Goal: Find specific page/section: Find specific page/section

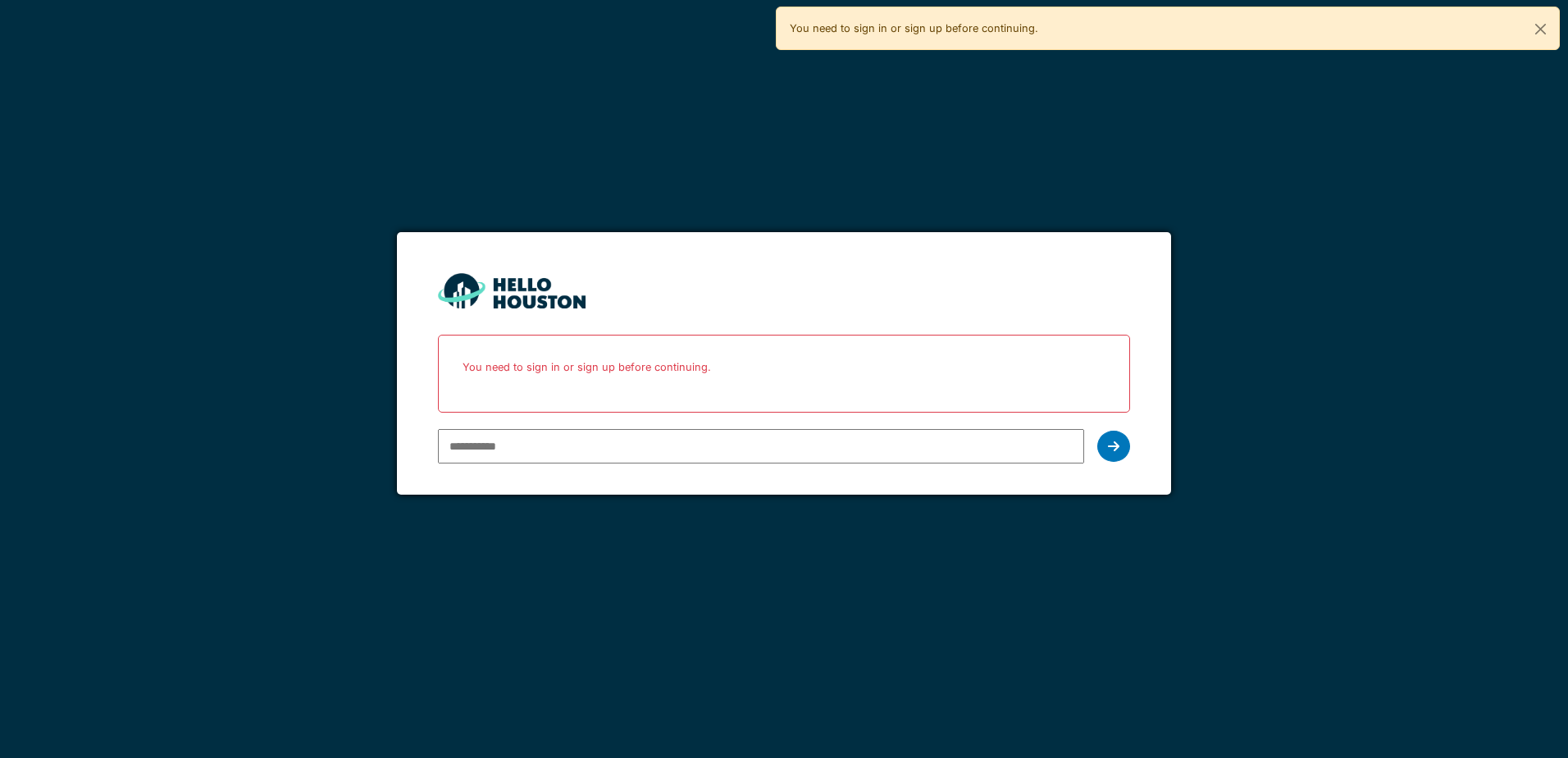
drag, startPoint x: 0, startPoint y: 0, endPoint x: 737, endPoint y: 441, distance: 858.9
click at [737, 441] on input "email" at bounding box center [761, 447] width 645 height 35
type input "**********"
click at [1098, 441] on div at bounding box center [1114, 447] width 33 height 31
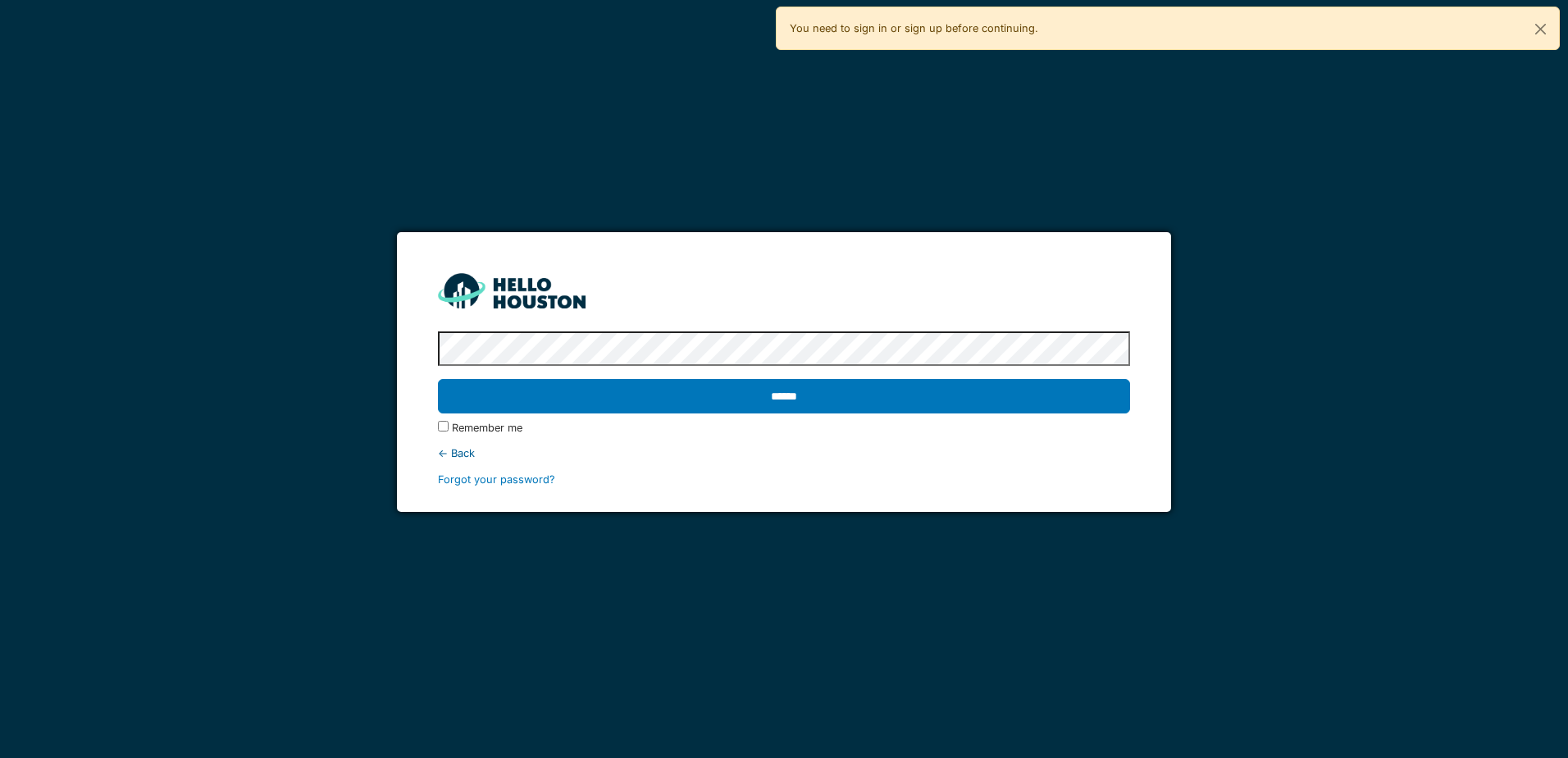
click at [438, 379] on input "******" at bounding box center [783, 396] width 691 height 35
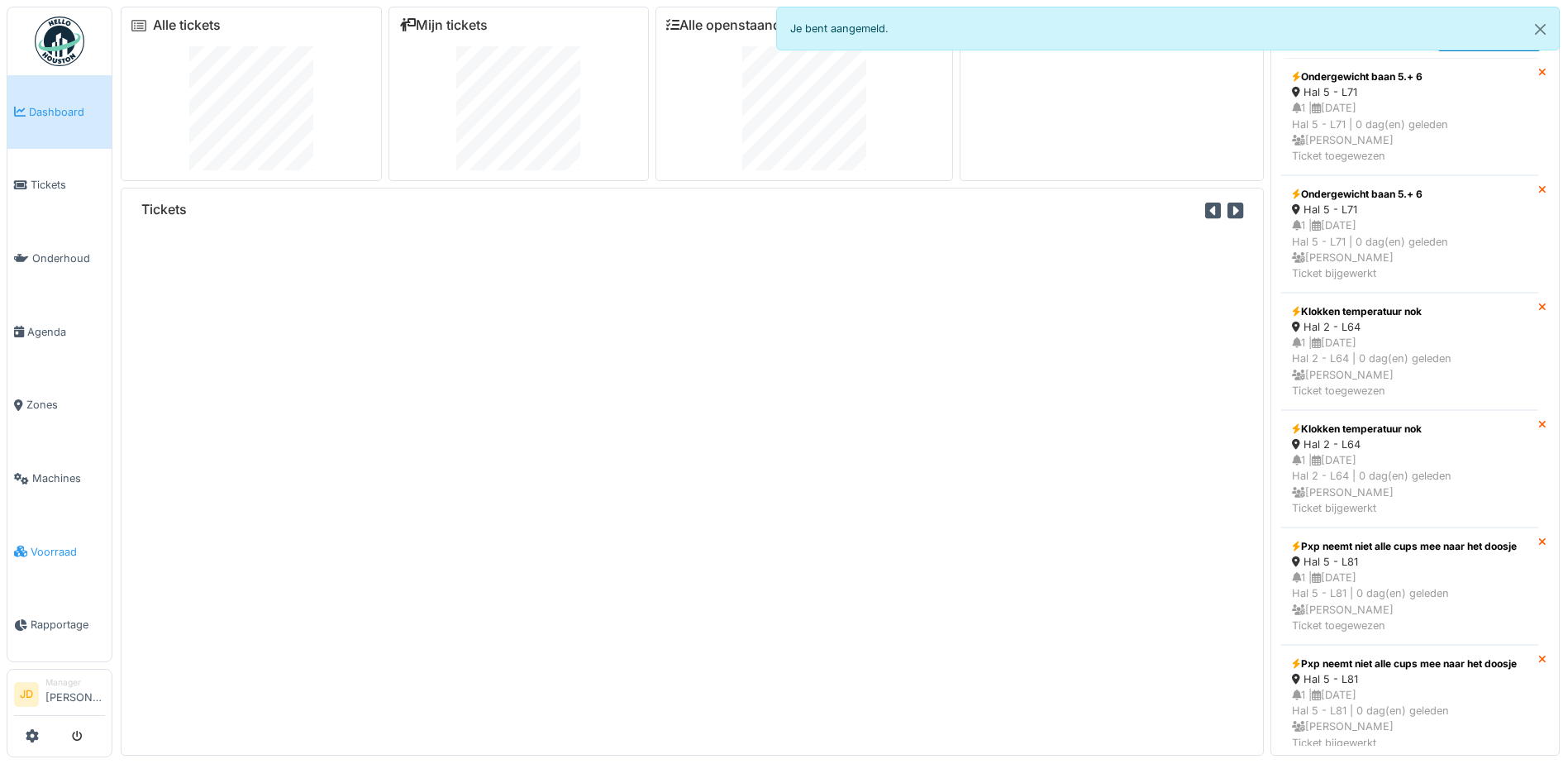
click at [59, 544] on span "Voorraad" at bounding box center [67, 552] width 74 height 16
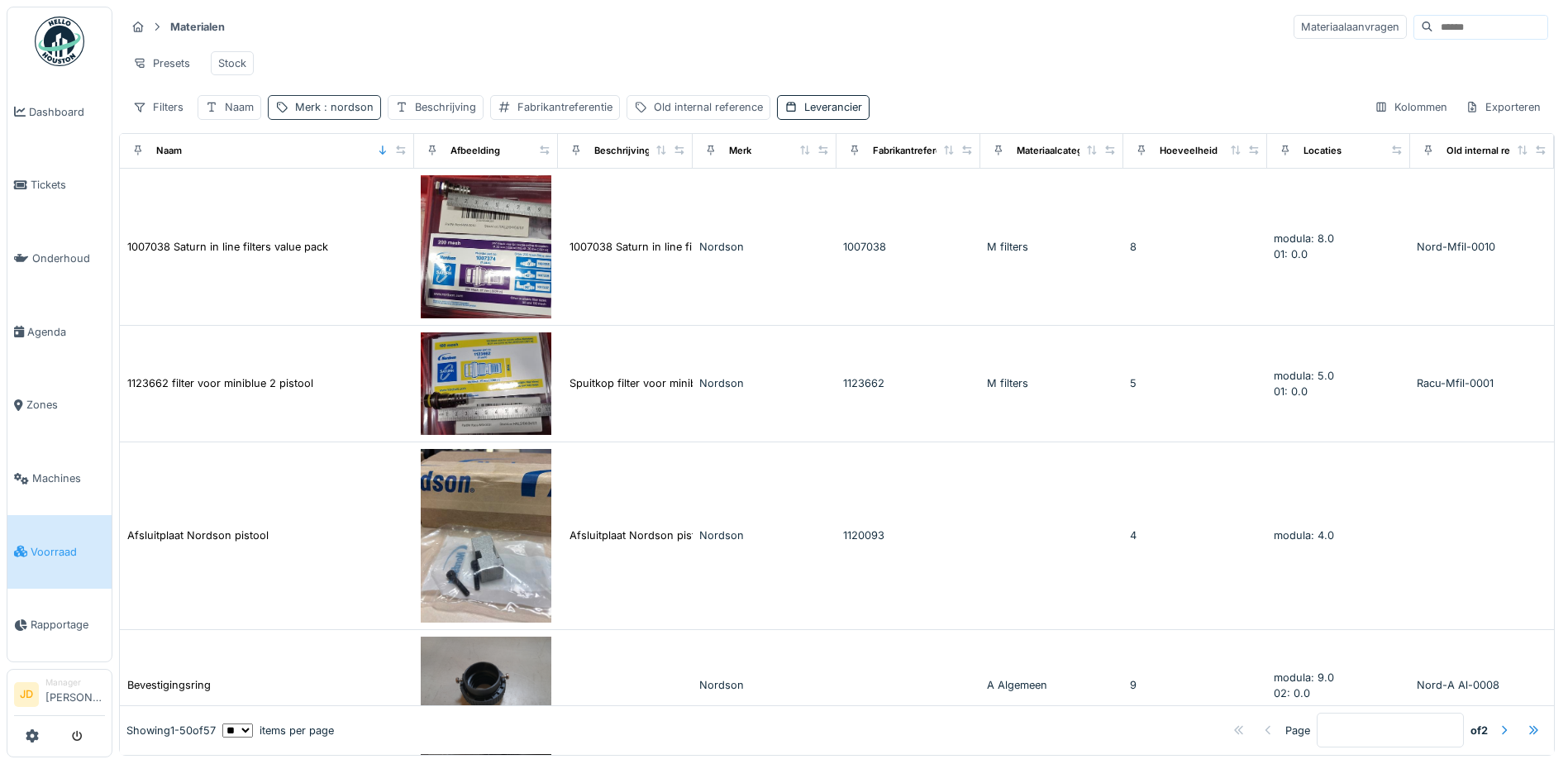
click at [299, 115] on div "Merk : nordson" at bounding box center [335, 107] width 79 height 16
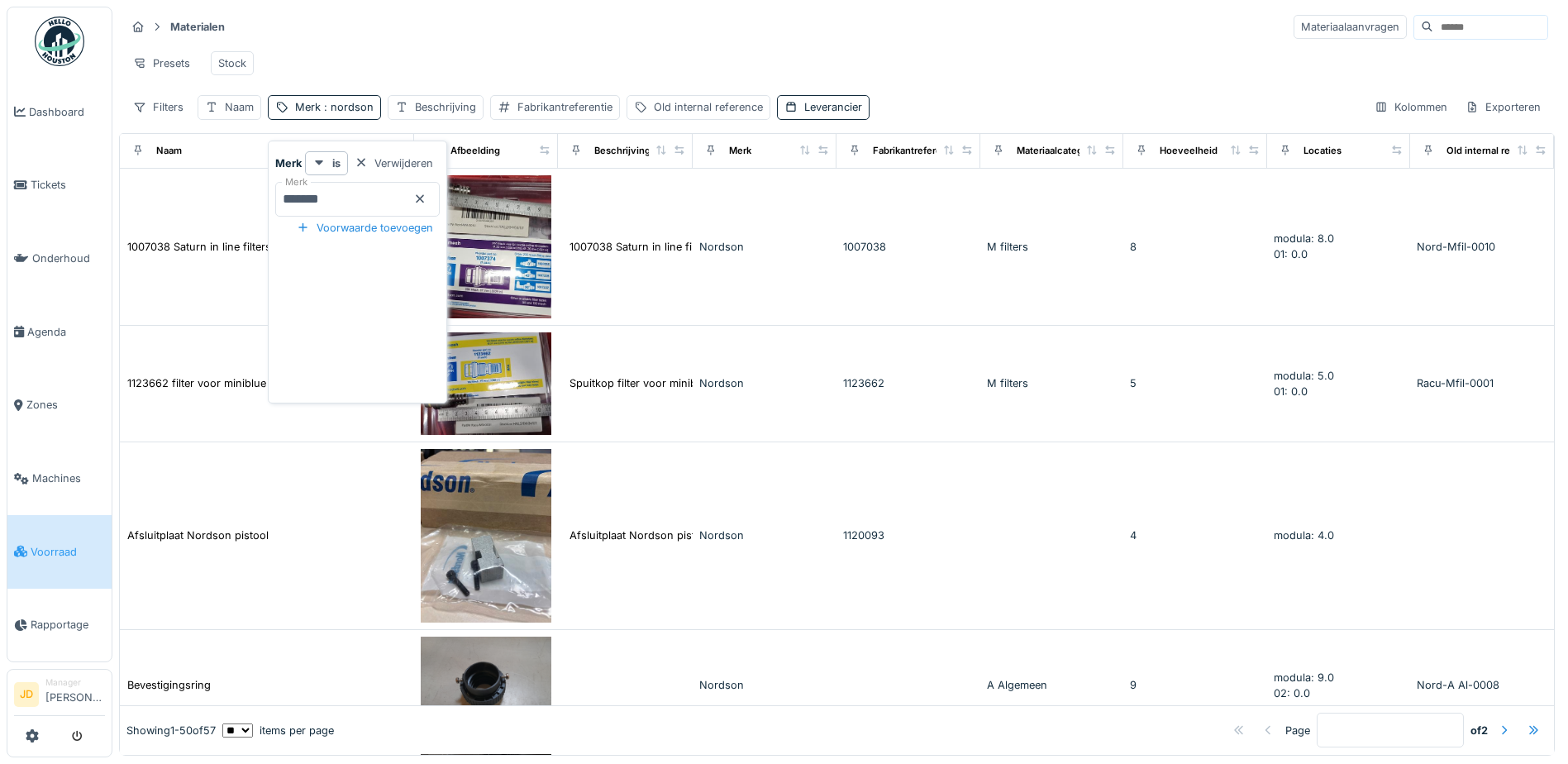
click at [424, 198] on icon at bounding box center [420, 198] width 8 height 8
click at [231, 115] on div "Naam" at bounding box center [239, 107] width 29 height 16
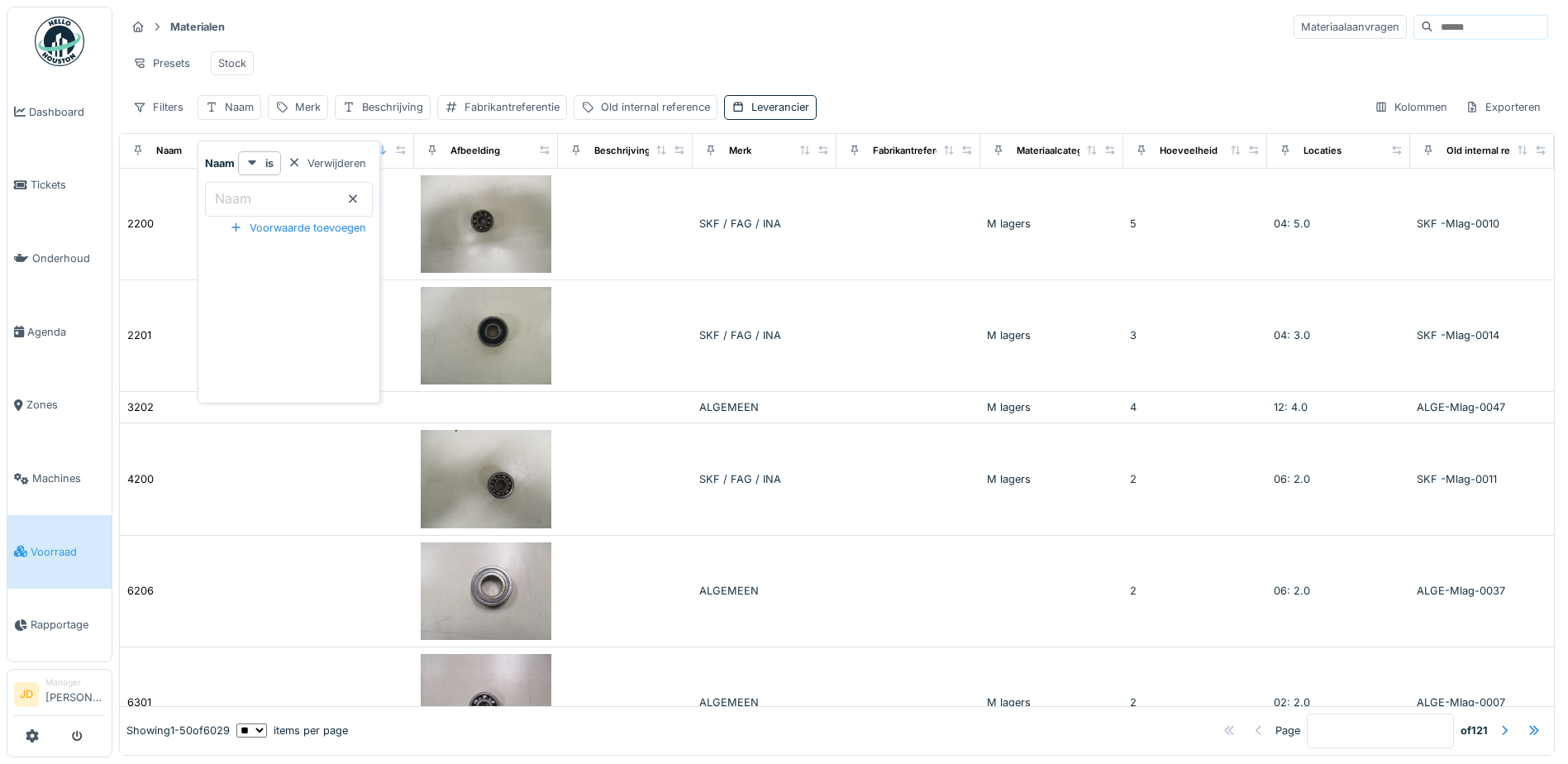
click at [281, 195] on input "Naam" at bounding box center [289, 199] width 168 height 35
type input "********"
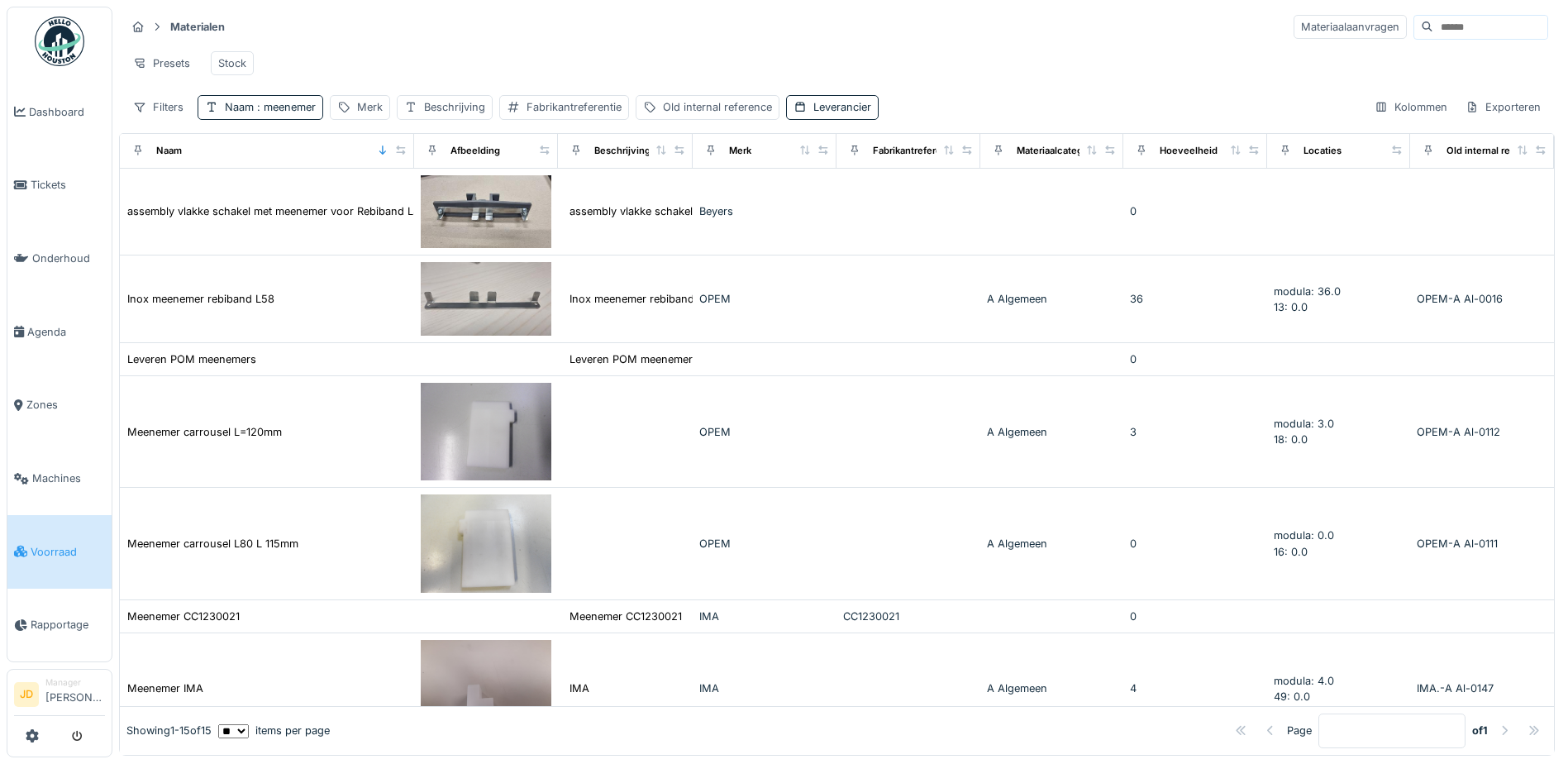
click at [465, 30] on div "Materialen Materiaalaanvragen" at bounding box center [837, 26] width 1423 height 27
click at [305, 114] on span ": meenemer" at bounding box center [284, 107] width 62 height 12
drag, startPoint x: 382, startPoint y: 194, endPoint x: 364, endPoint y: 198, distance: 18.4
click at [359, 194] on icon at bounding box center [352, 198] width 13 height 10
click at [324, 205] on input "Naam" at bounding box center [289, 199] width 168 height 35
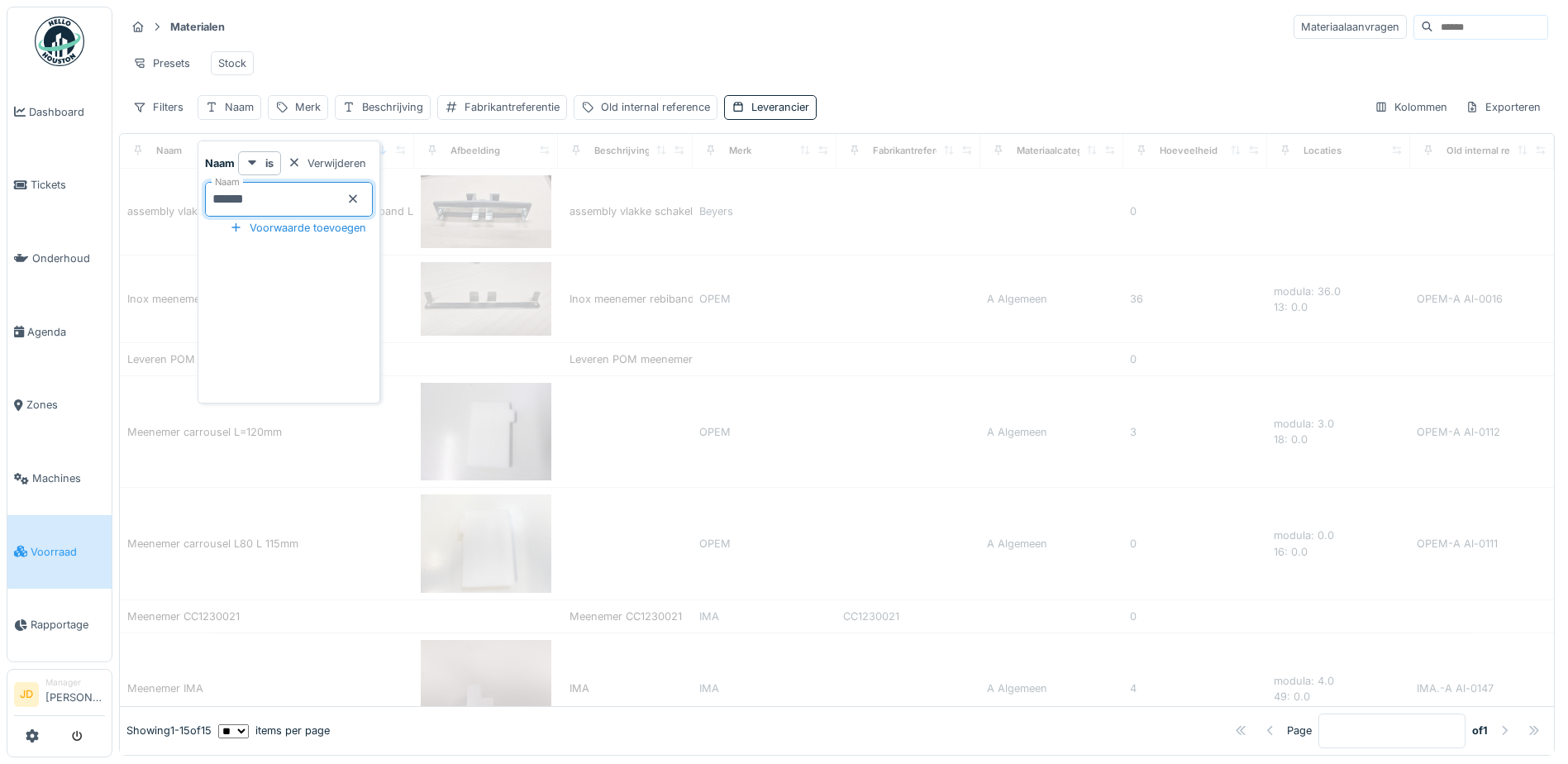
type input "*******"
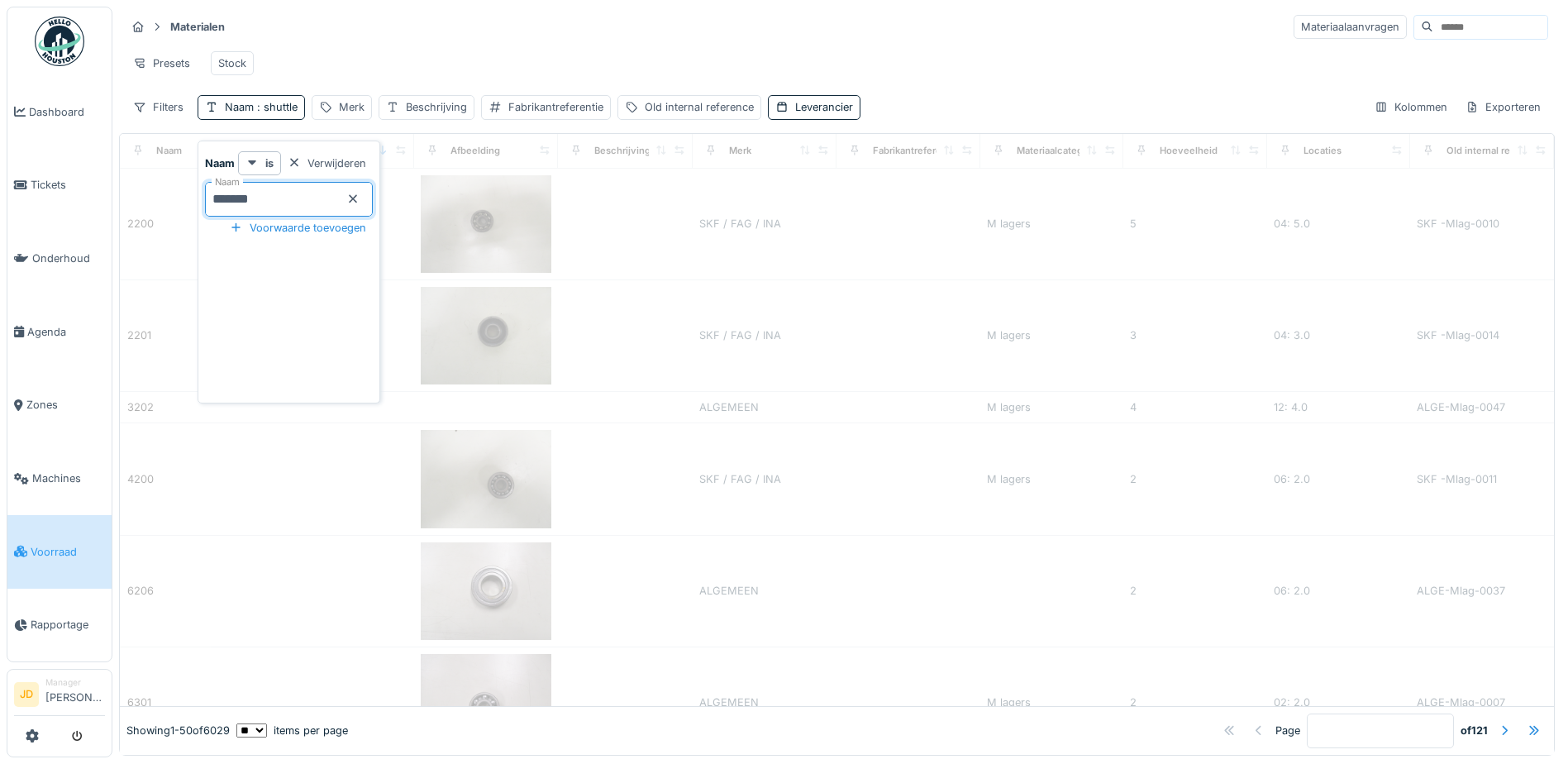
click at [397, 62] on div "Presets Stock" at bounding box center [837, 63] width 1423 height 38
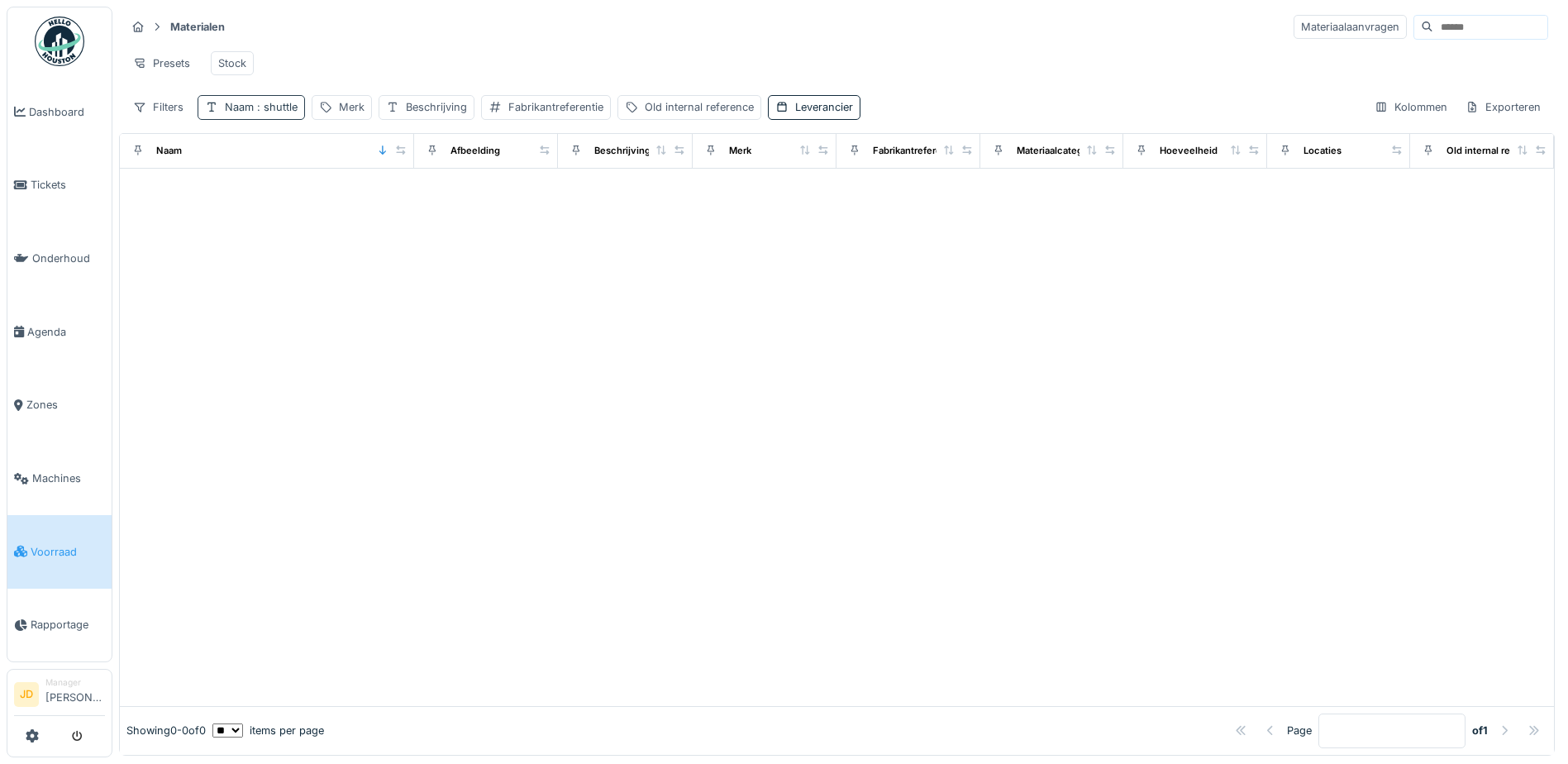
click at [288, 115] on div "Naam : shuttle" at bounding box center [260, 107] width 73 height 16
click at [359, 196] on icon at bounding box center [352, 198] width 13 height 10
click at [382, 68] on div "Presets Stock" at bounding box center [837, 63] width 1423 height 38
click at [308, 115] on div "Merk" at bounding box center [308, 107] width 25 height 16
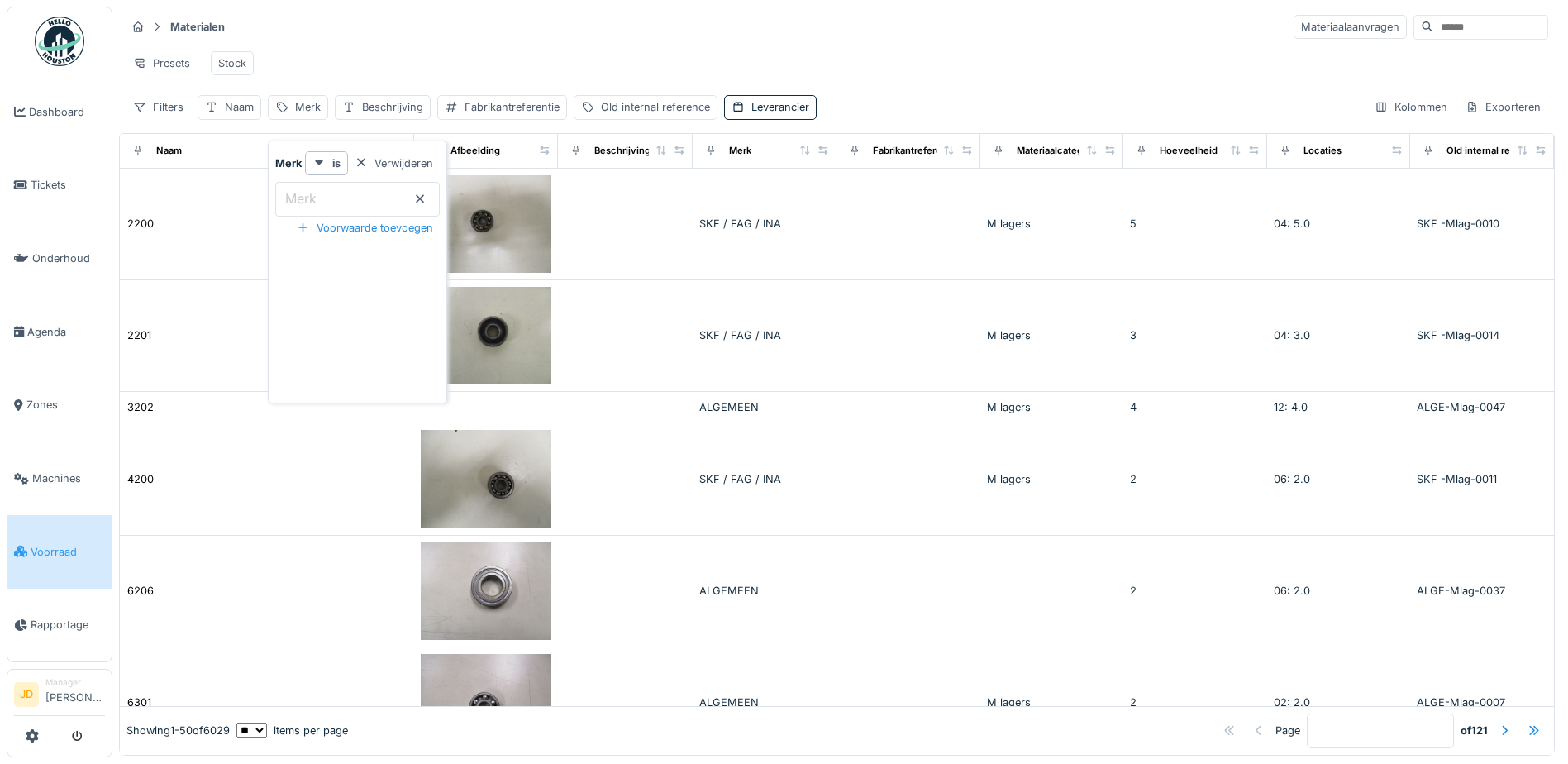
click at [335, 202] on input "Merk" at bounding box center [357, 199] width 164 height 35
click at [240, 115] on div "Naam" at bounding box center [239, 107] width 29 height 16
click at [309, 115] on div "Merk" at bounding box center [308, 107] width 25 height 16
click at [326, 208] on input "Merk" at bounding box center [357, 199] width 164 height 35
type input "***"
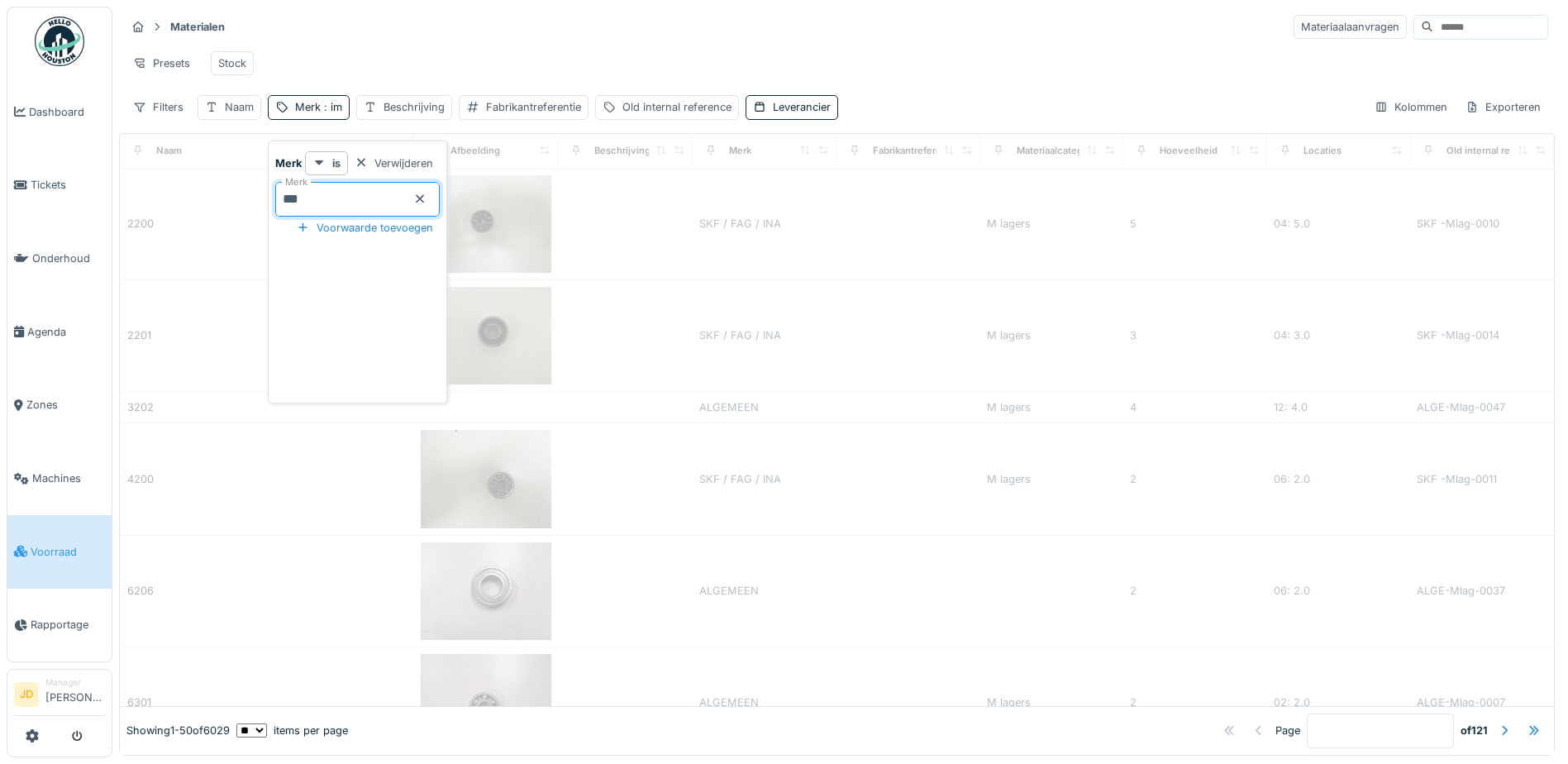
click at [415, 64] on div "Presets Stock" at bounding box center [837, 63] width 1423 height 38
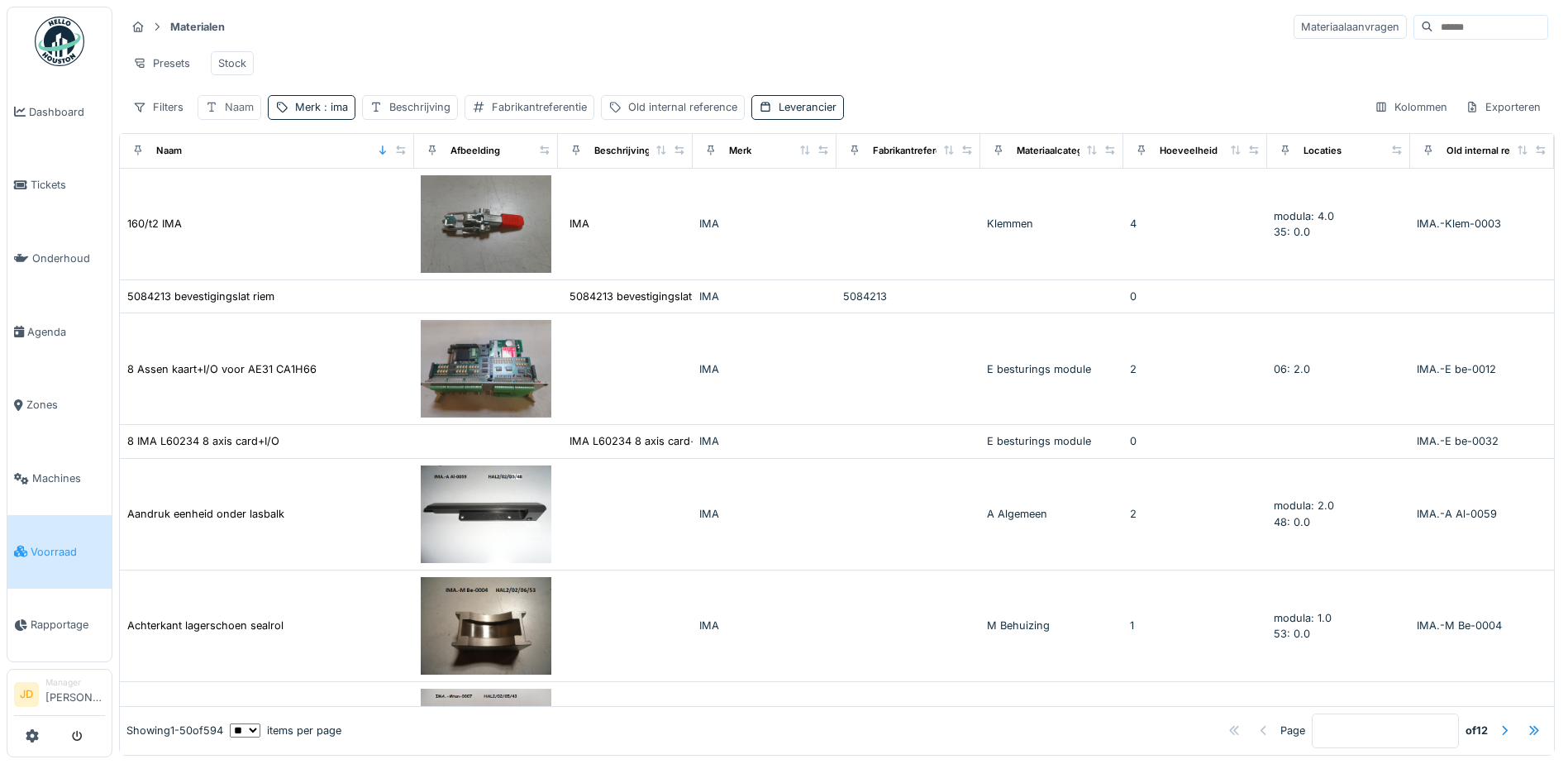
click at [218, 113] on icon at bounding box center [212, 107] width 13 height 10
click at [243, 231] on div at bounding box center [236, 228] width 13 height 16
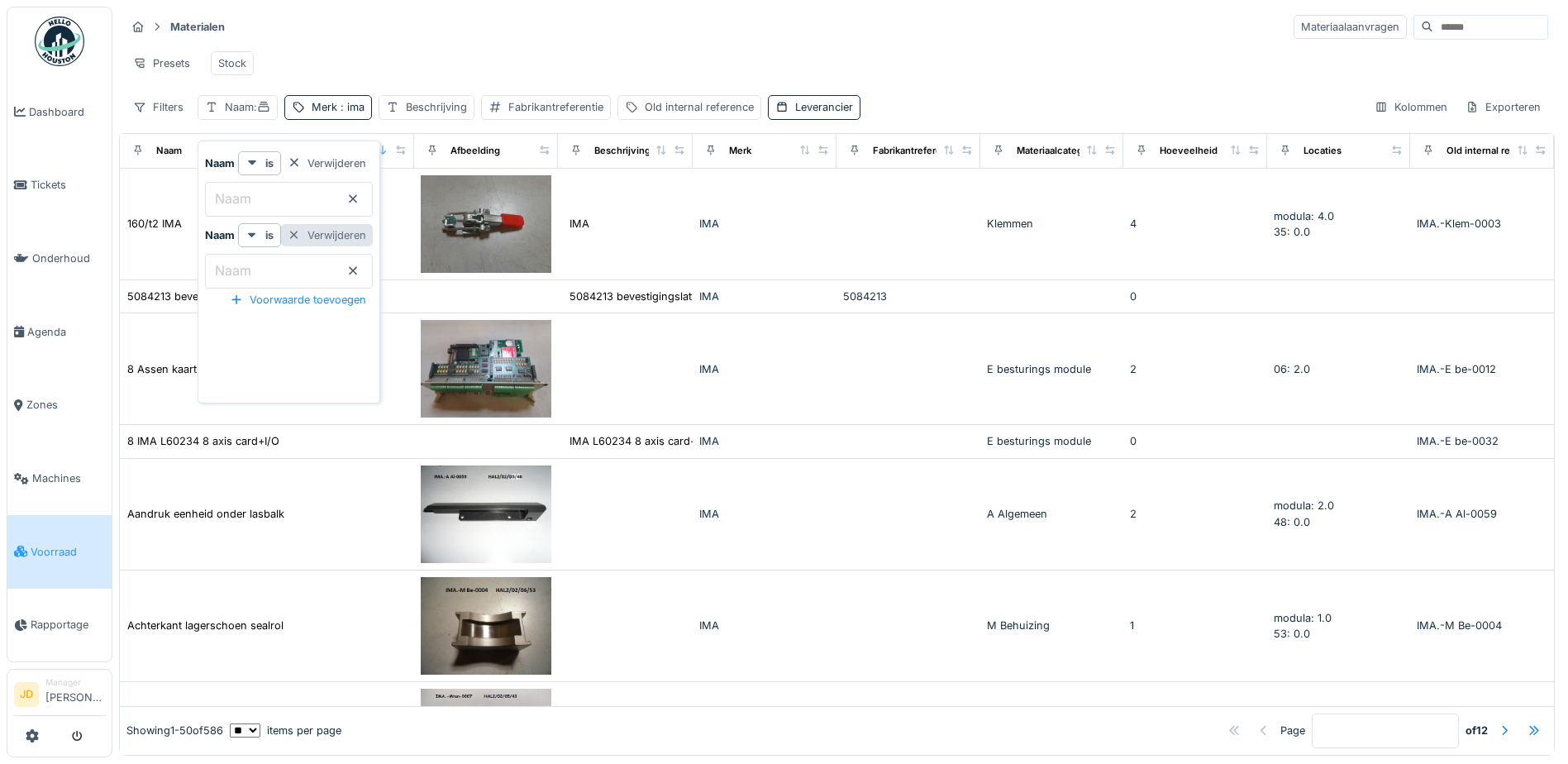
click at [337, 235] on div "Verwijderen" at bounding box center [327, 235] width 92 height 23
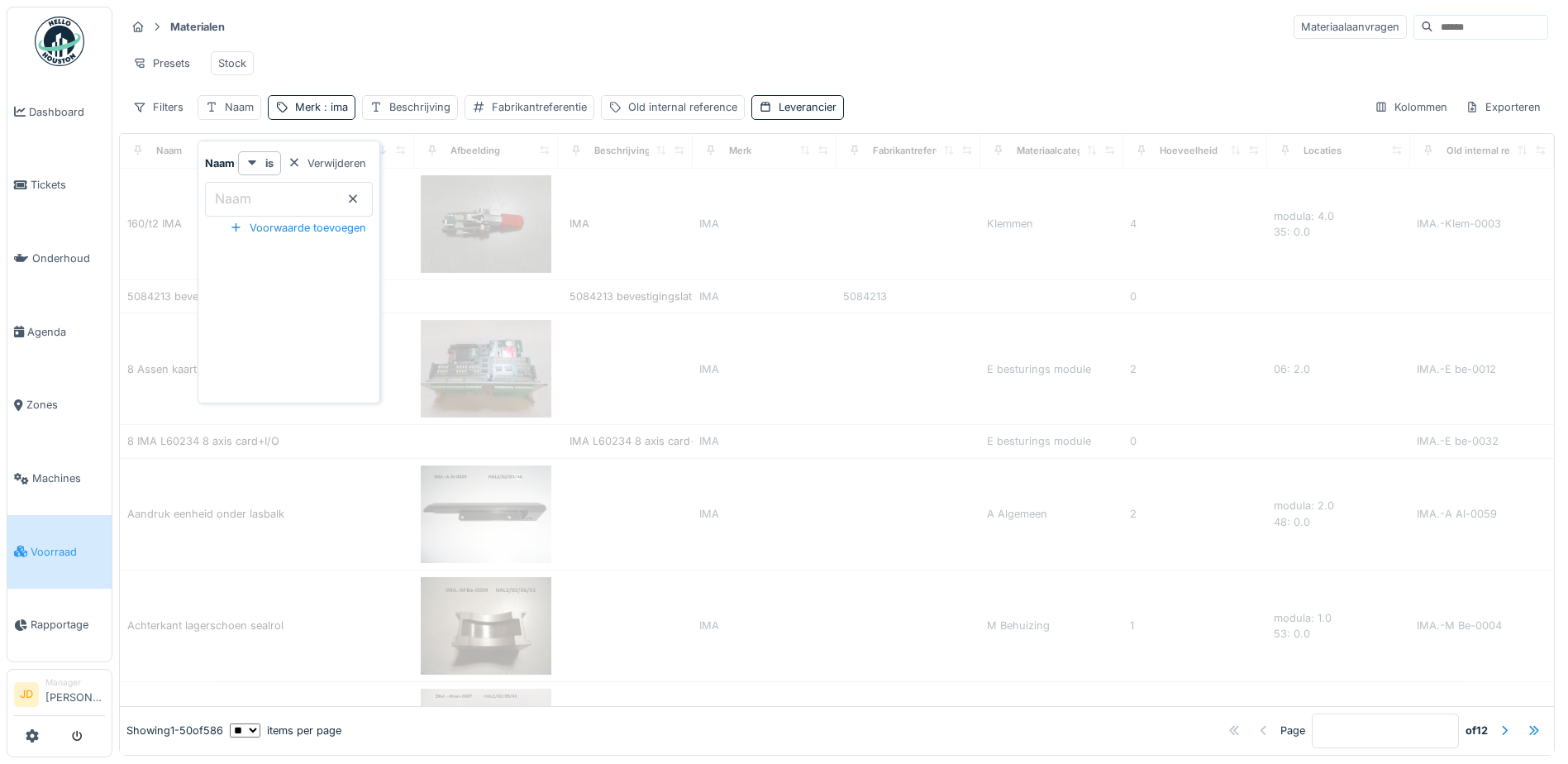
click at [267, 202] on input "Naam" at bounding box center [289, 199] width 168 height 35
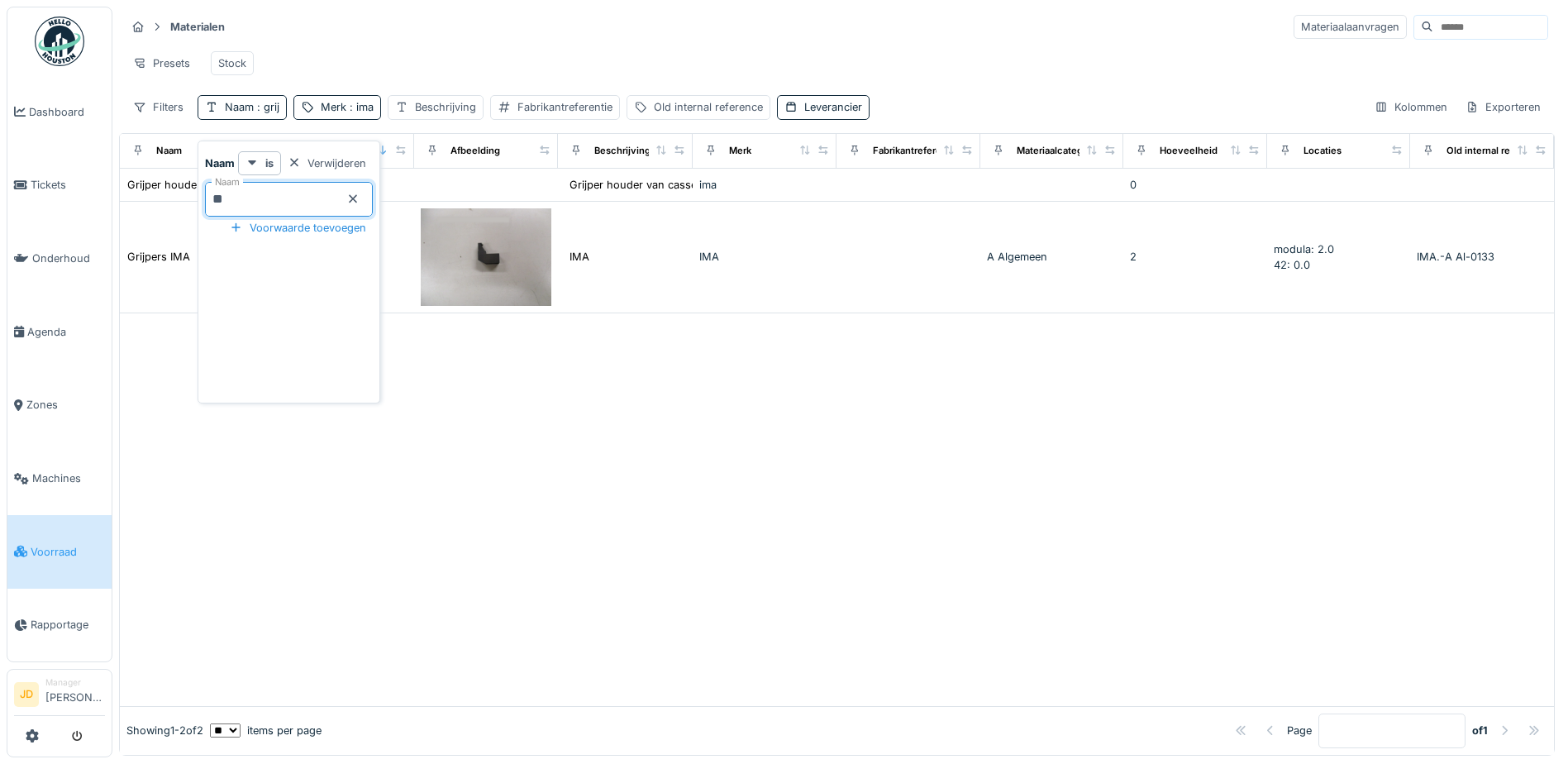
type input "*"
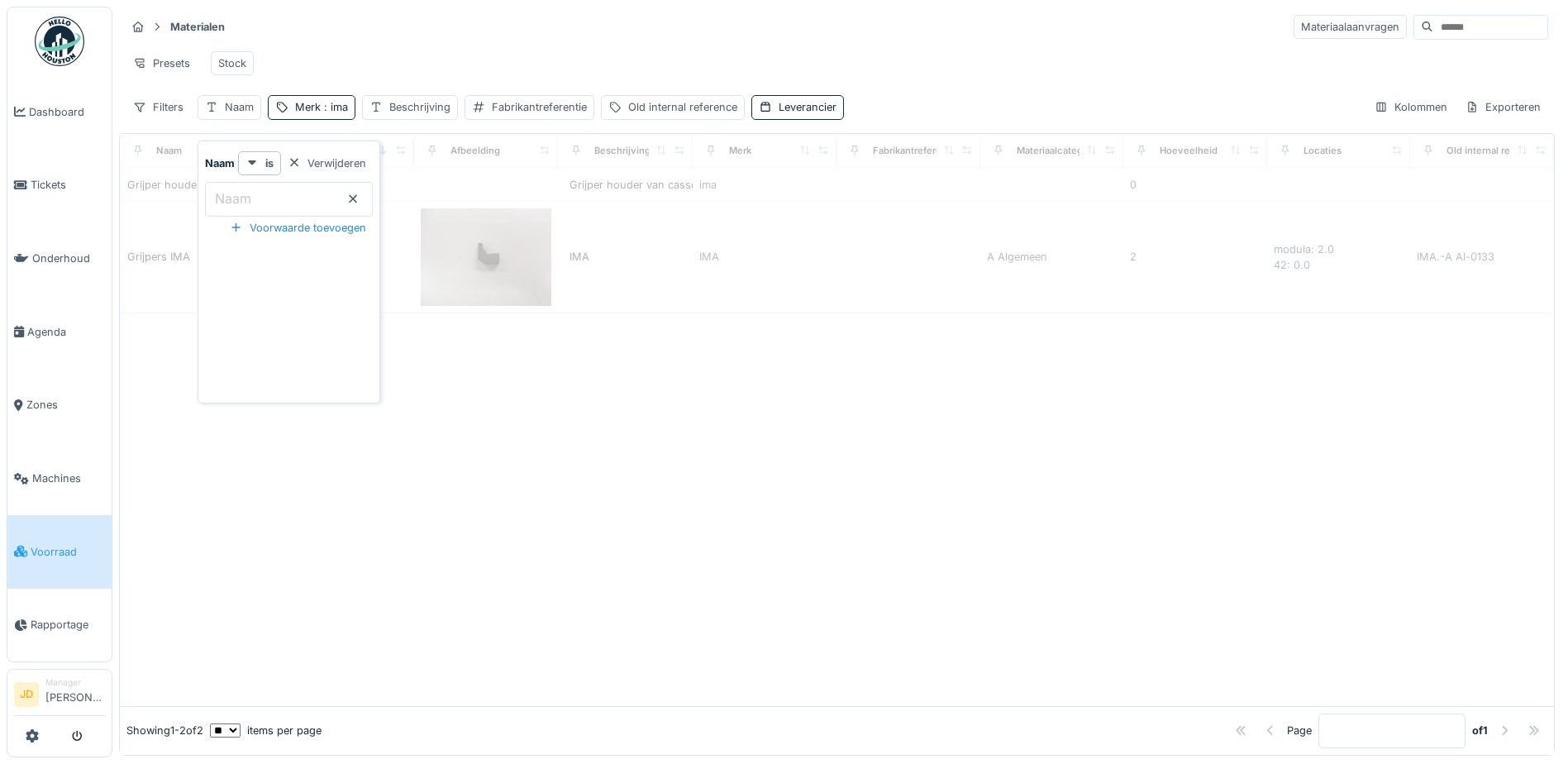
type input "*"
click at [683, 528] on div at bounding box center [836, 509] width 1434 height 392
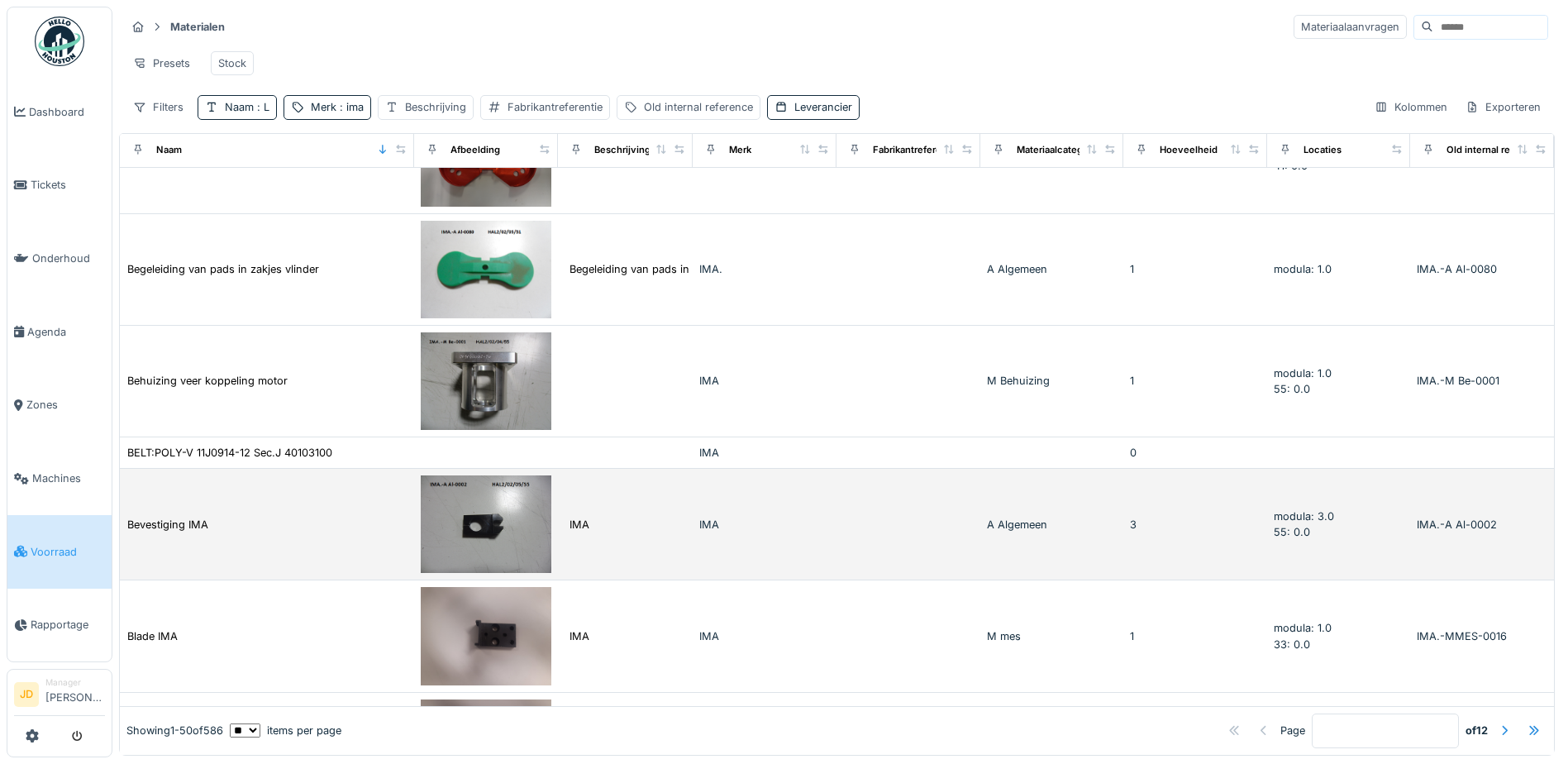
scroll to position [4962, 0]
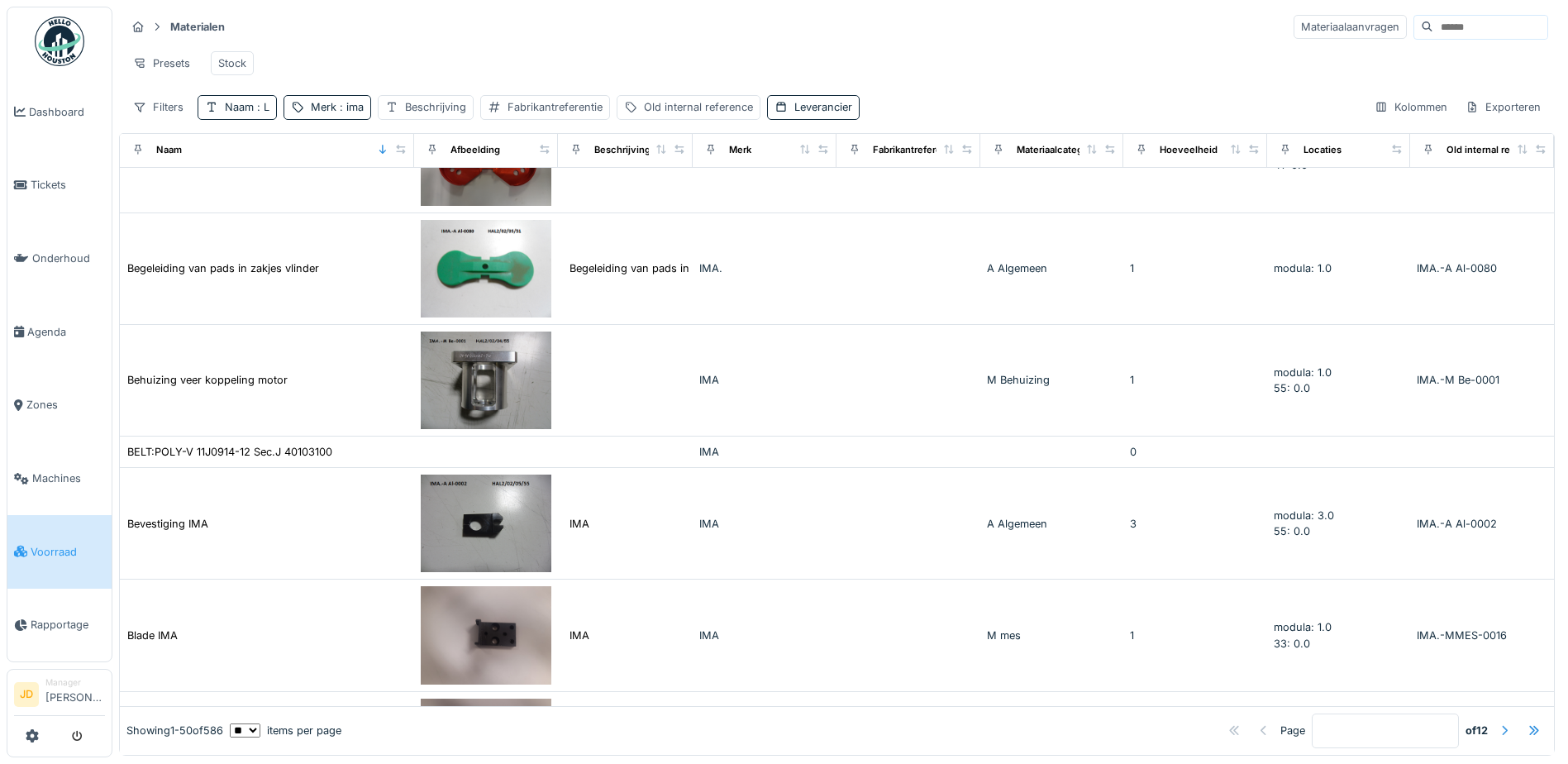
click at [1498, 723] on div at bounding box center [1504, 731] width 13 height 16
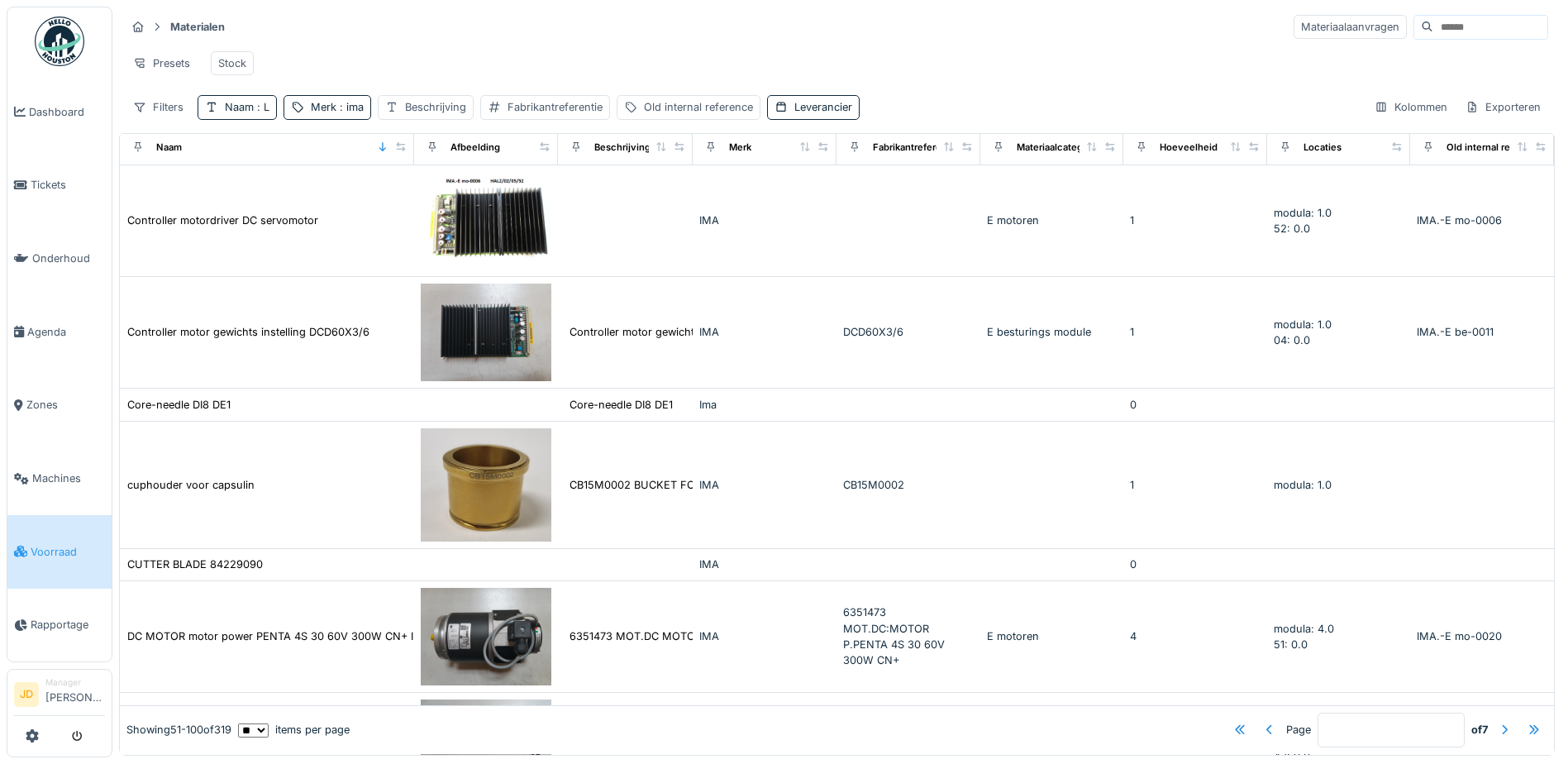
scroll to position [0, 0]
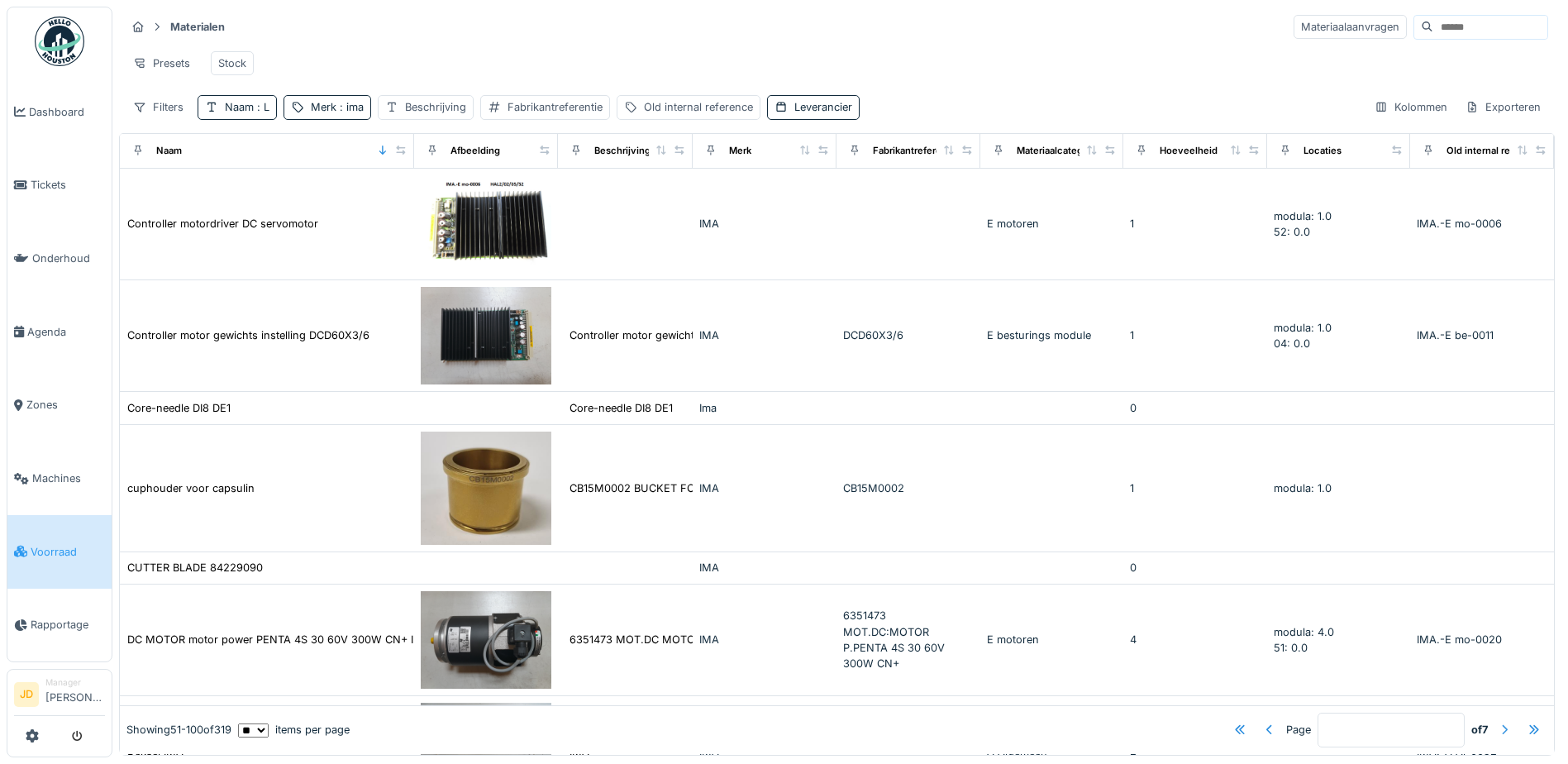
click at [1498, 723] on div at bounding box center [1504, 731] width 13 height 16
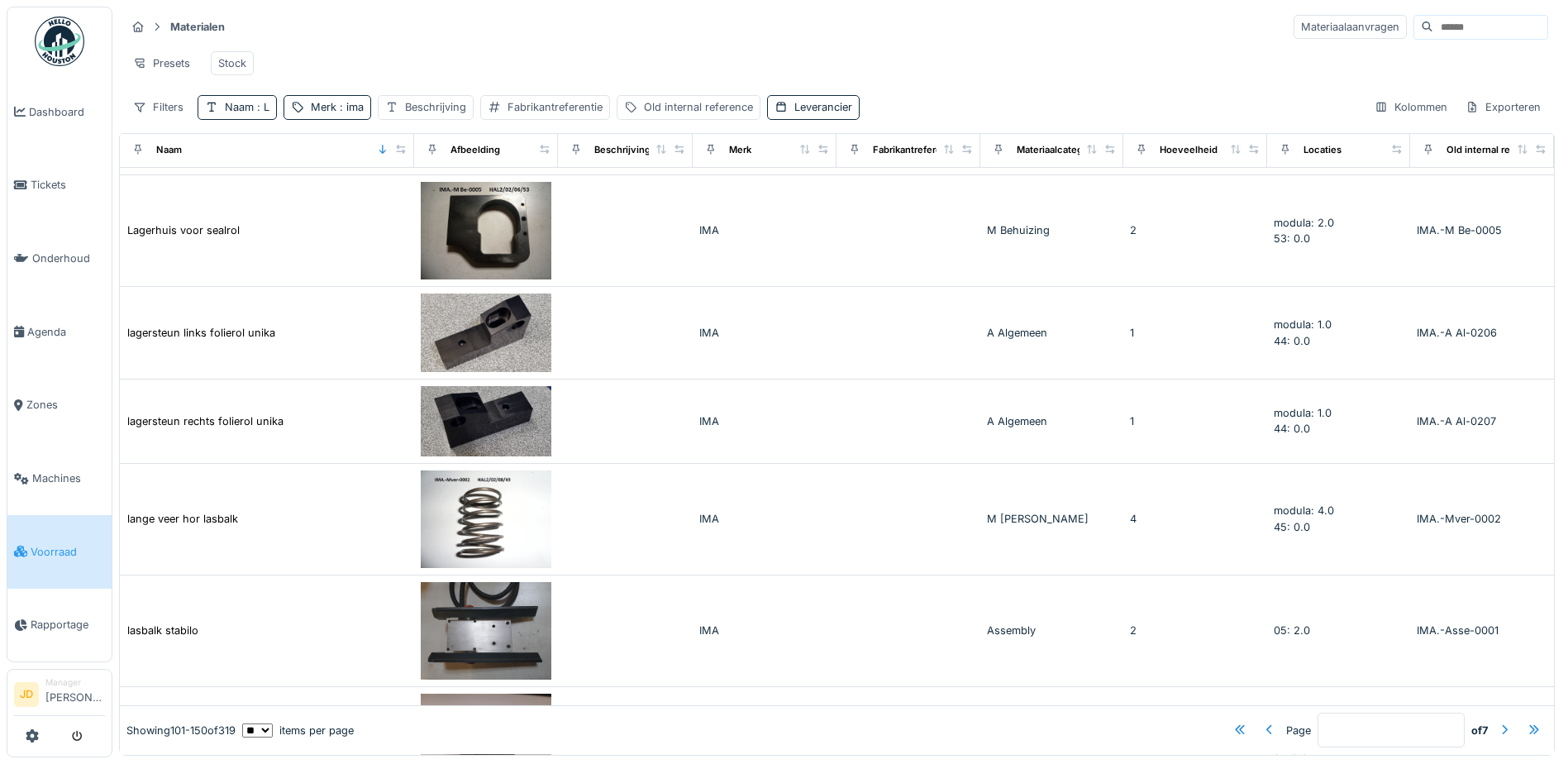
scroll to position [10, 0]
click at [1498, 723] on div at bounding box center [1504, 731] width 13 height 16
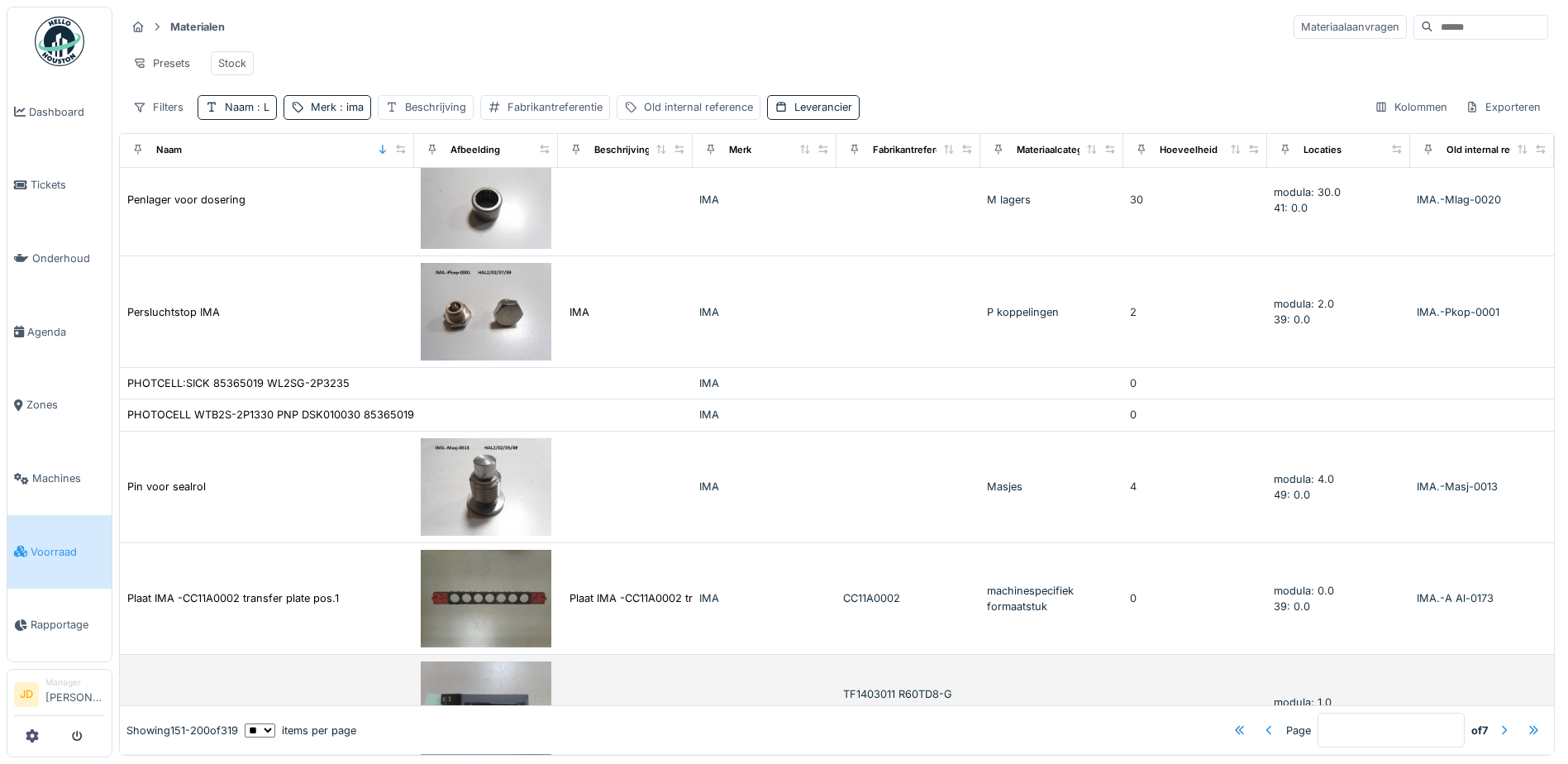
scroll to position [4844, 0]
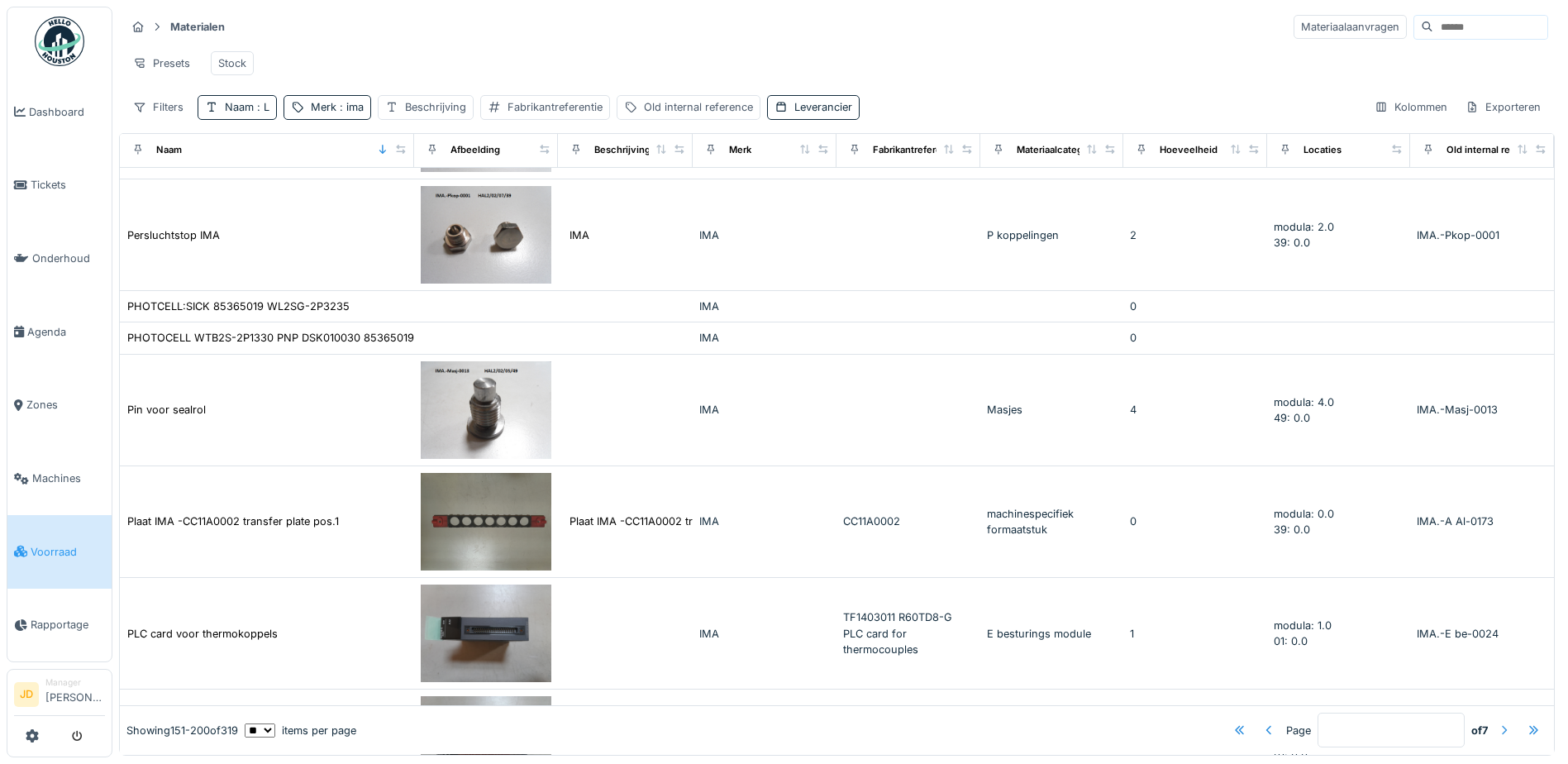
click at [1498, 723] on div at bounding box center [1504, 731] width 13 height 16
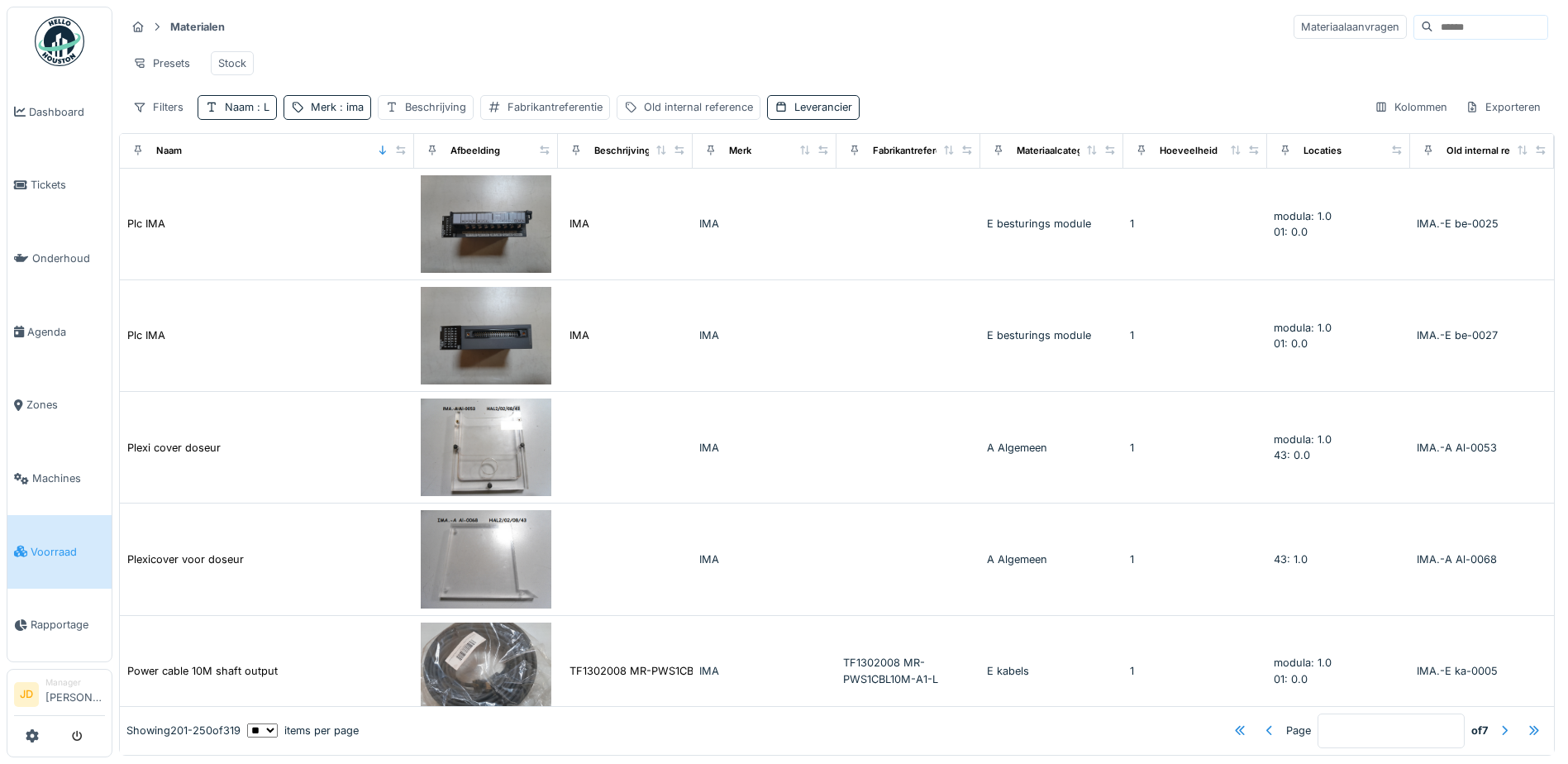
scroll to position [0, 0]
click at [1498, 723] on div at bounding box center [1504, 731] width 13 height 16
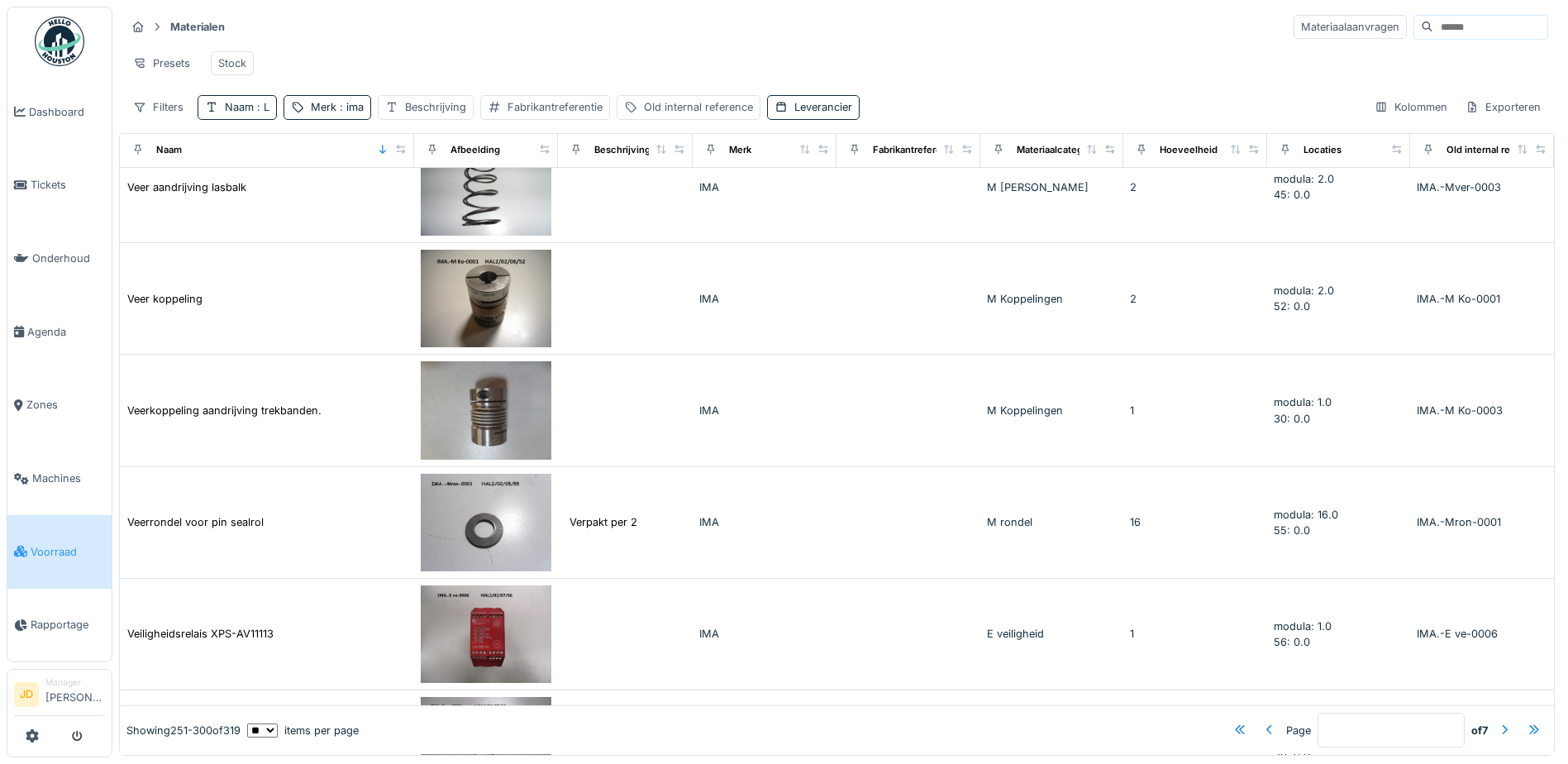
scroll to position [10, 0]
click at [1498, 723] on div at bounding box center [1504, 731] width 13 height 16
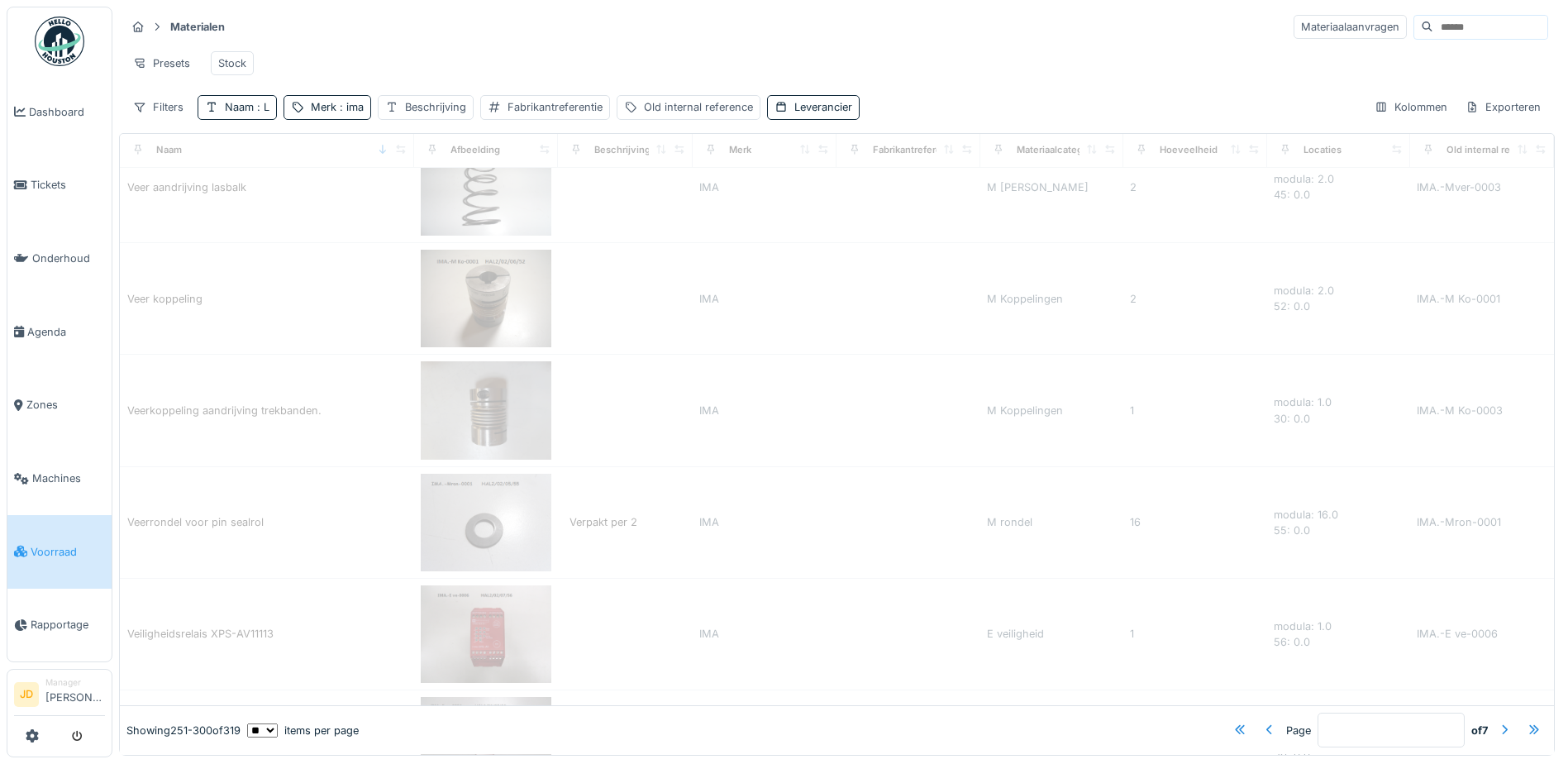
type input "*"
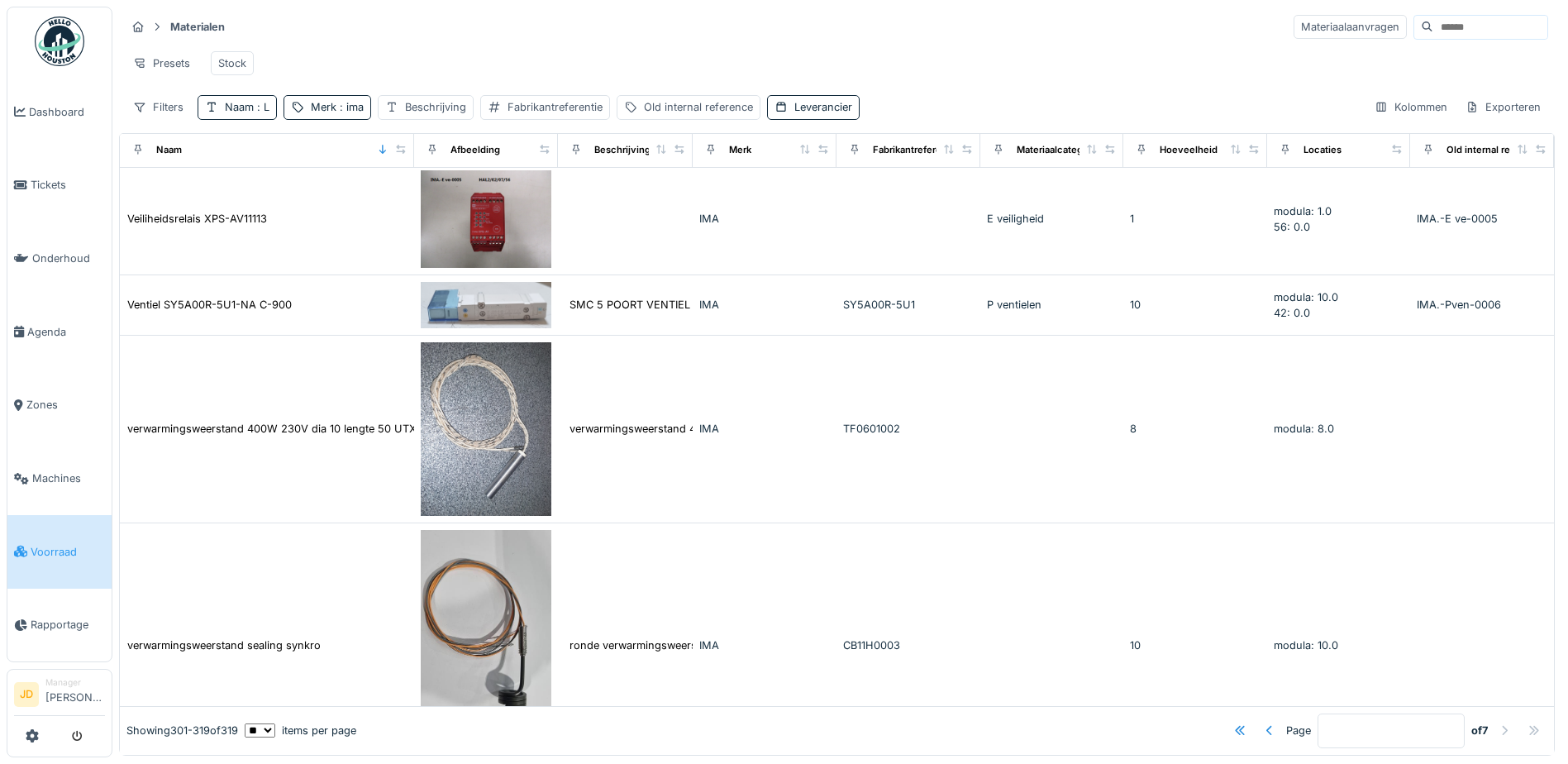
scroll to position [0, 0]
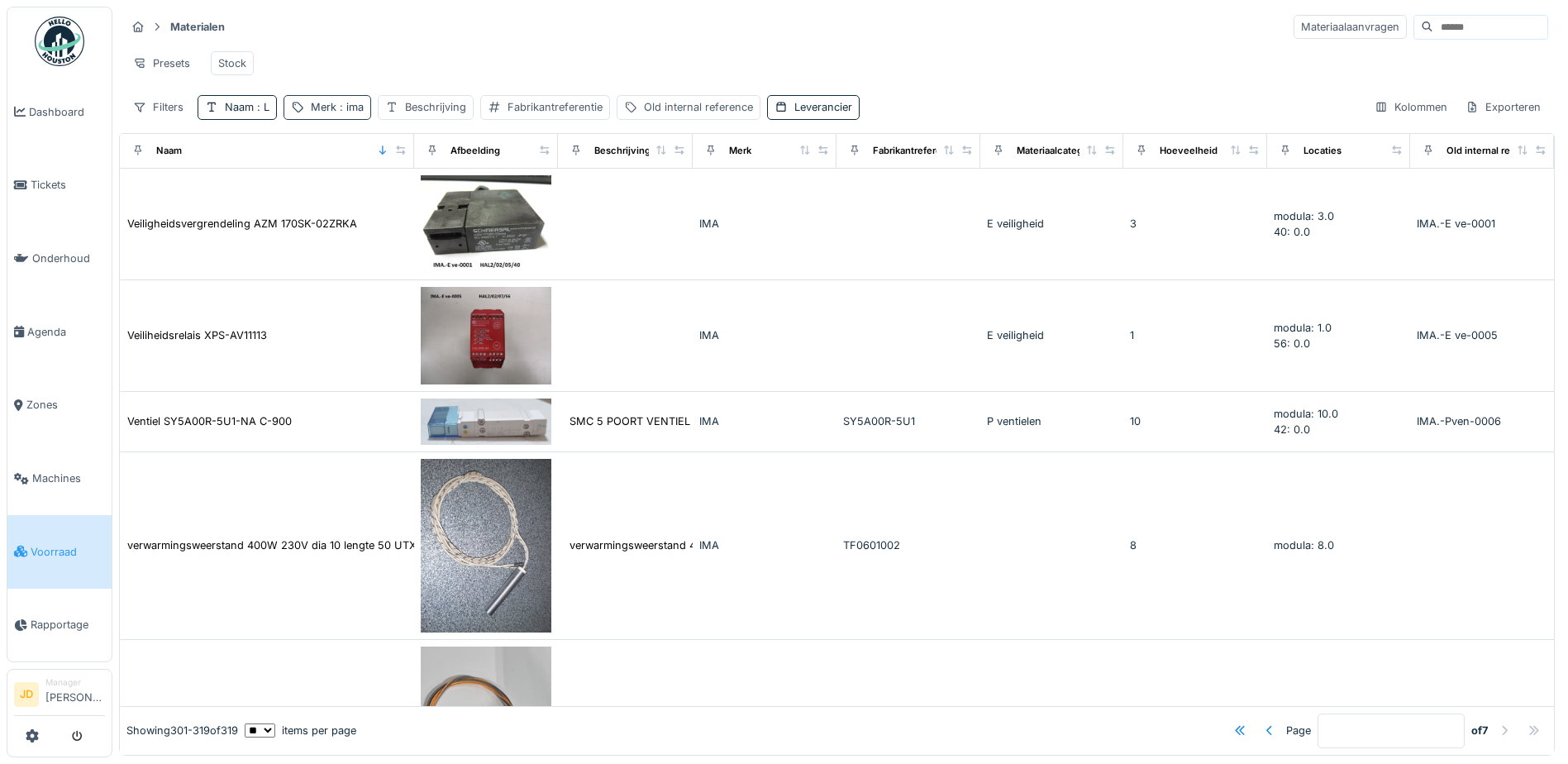
click at [358, 112] on span ": ima" at bounding box center [350, 107] width 27 height 12
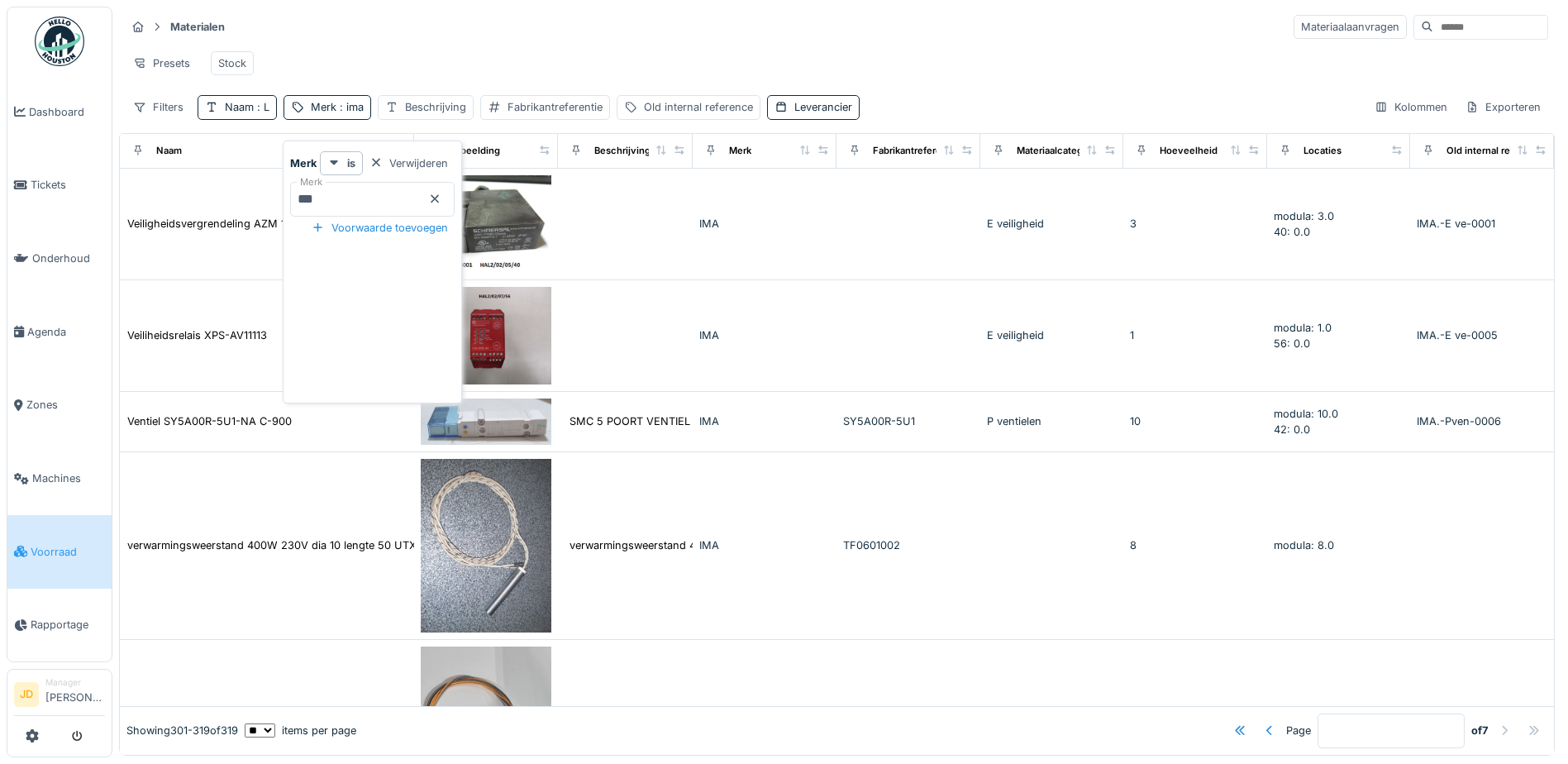
drag, startPoint x: 237, startPoint y: 104, endPoint x: 260, endPoint y: 123, distance: 29.8
click at [239, 108] on div "Naam : L" at bounding box center [246, 107] width 45 height 16
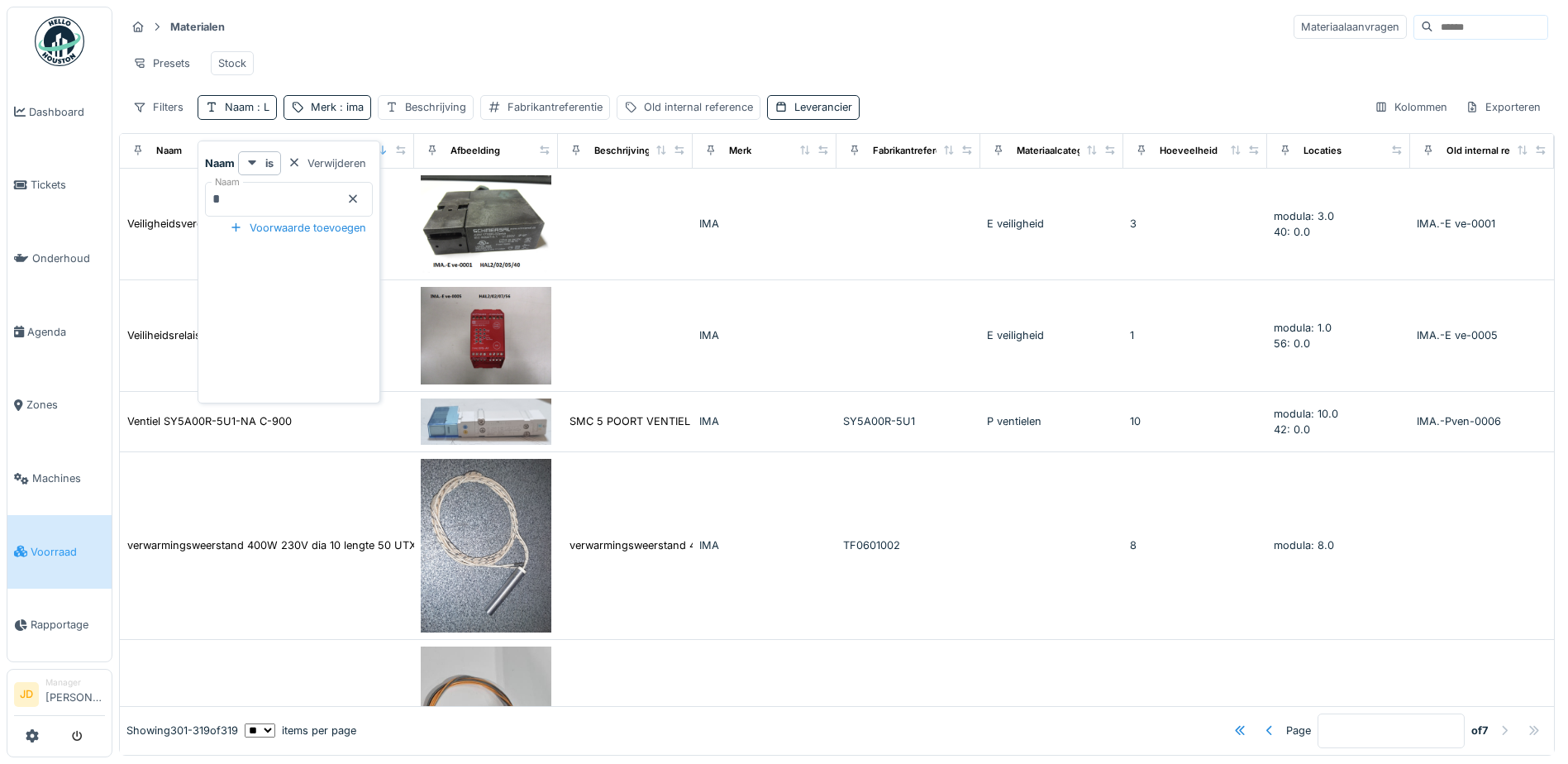
click at [359, 193] on icon at bounding box center [352, 198] width 13 height 10
click at [341, 184] on input "Naam" at bounding box center [289, 199] width 168 height 35
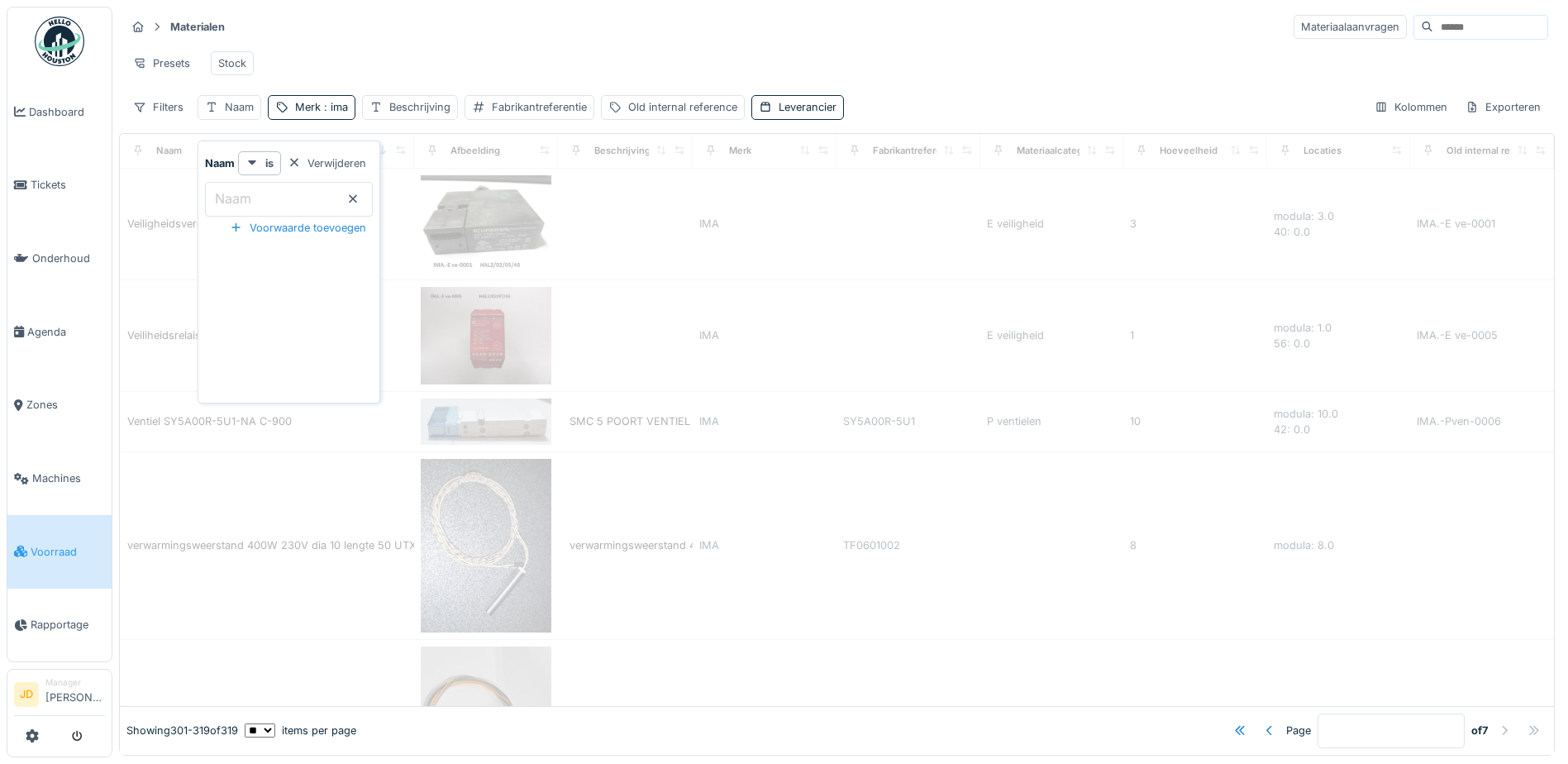
type input "*"
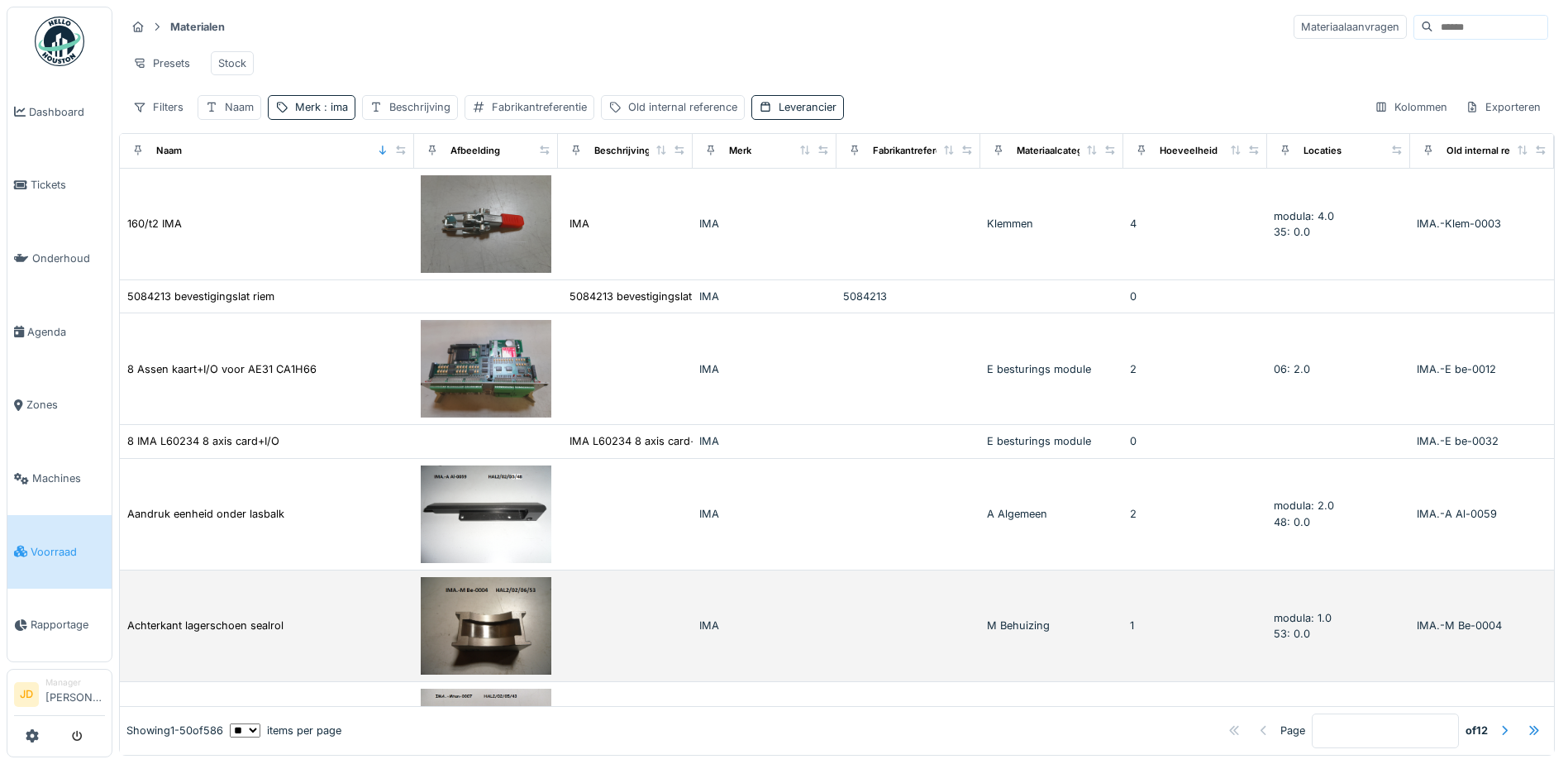
click at [344, 621] on div "Achterkant lagerschoen sealrol" at bounding box center [267, 626] width 281 height 17
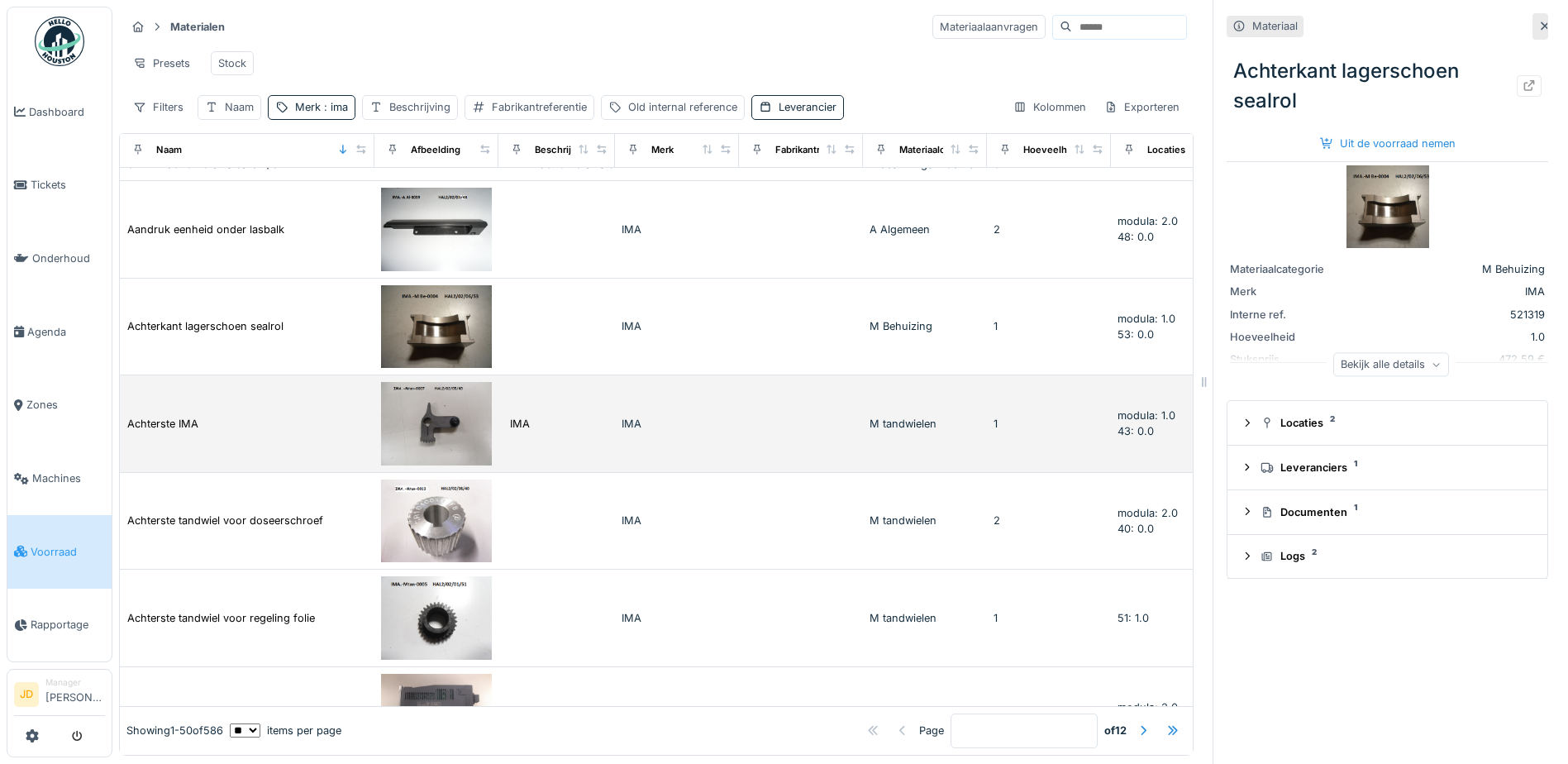
scroll to position [579, 0]
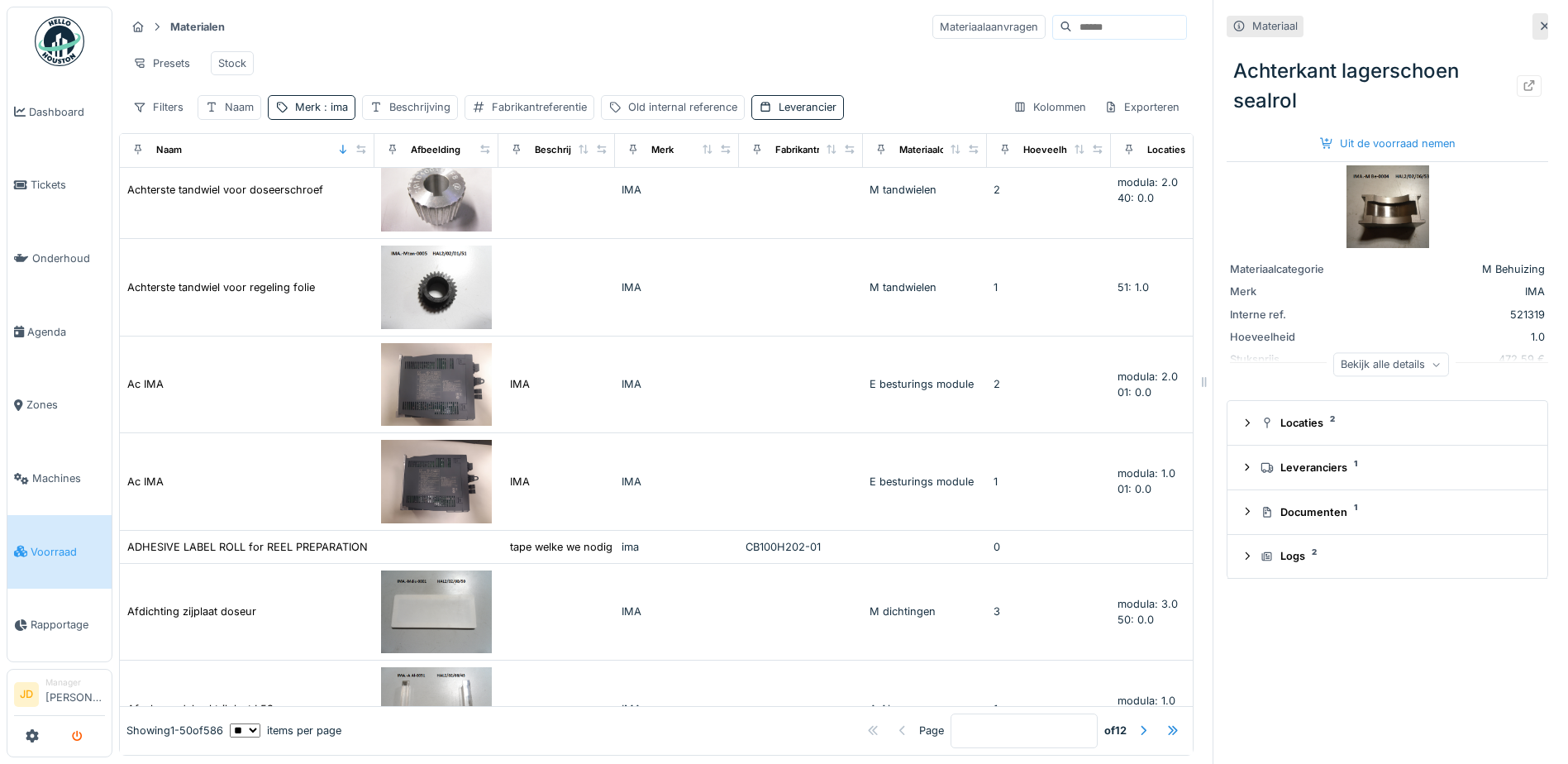
click at [75, 734] on icon "submit" at bounding box center [77, 737] width 10 height 10
